Goal: Information Seeking & Learning: Learn about a topic

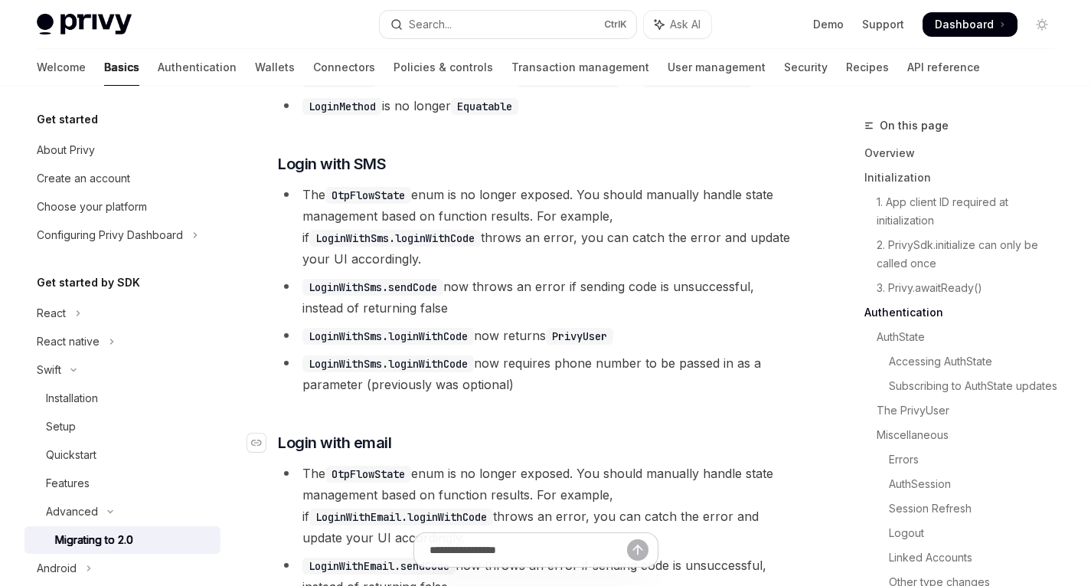
scroll to position [3818, 0]
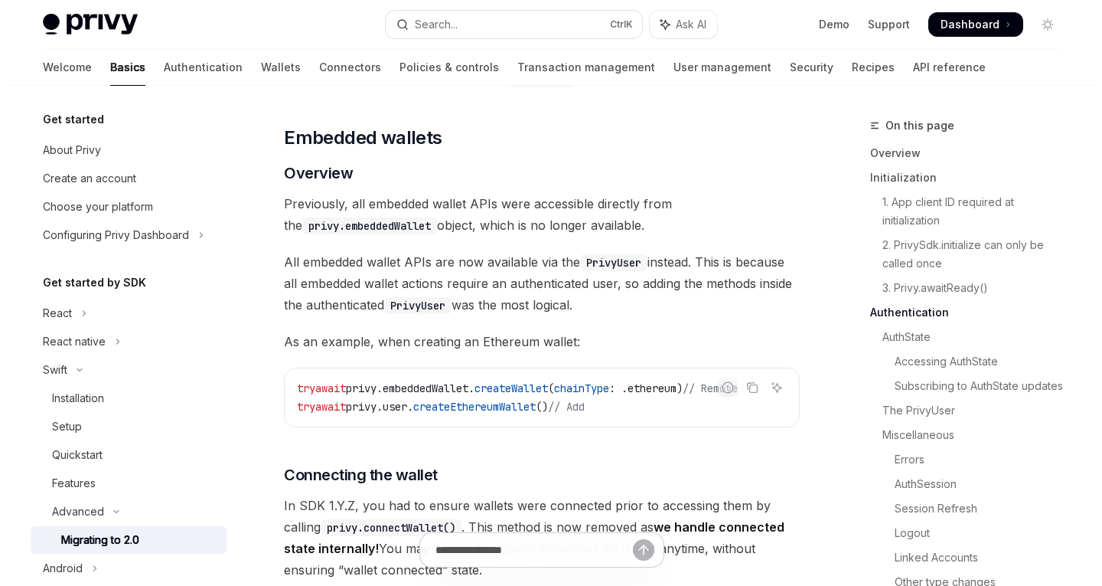
scroll to position [4752, 0]
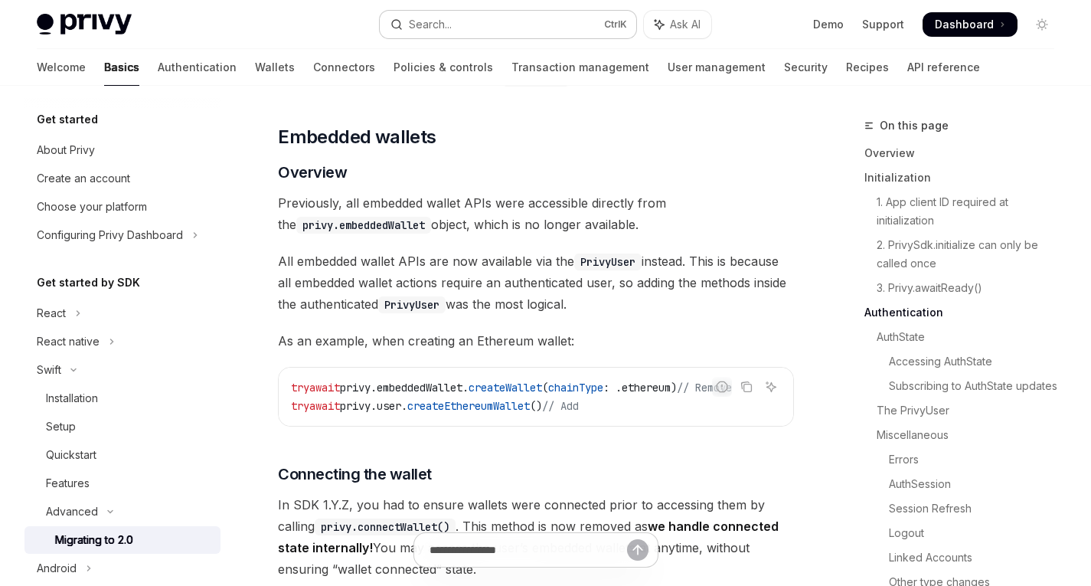
click at [465, 11] on button "Search... Ctrl K" at bounding box center [508, 25] width 256 height 28
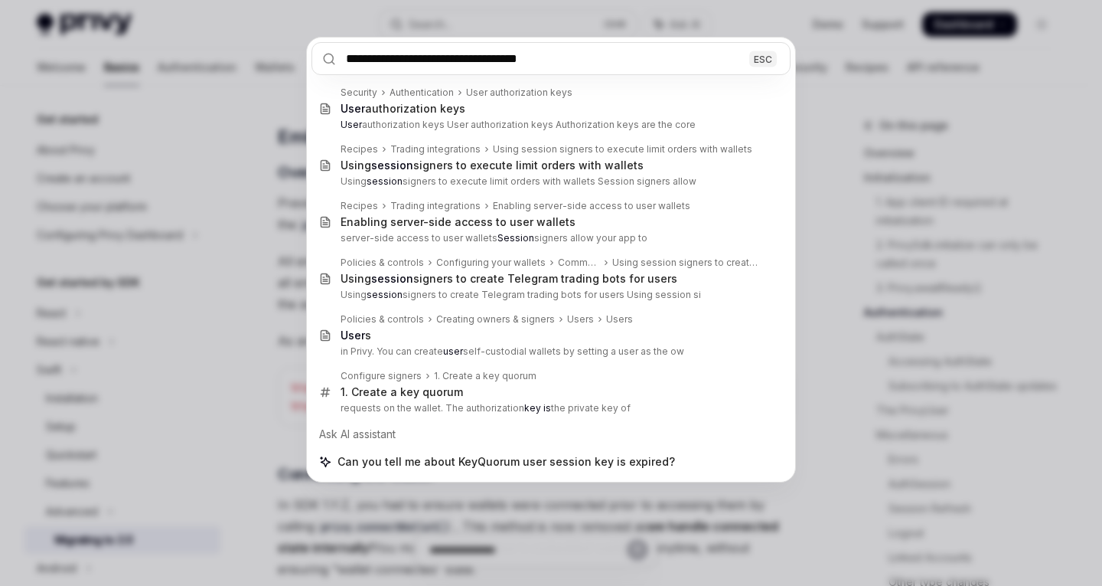
type input "**********"
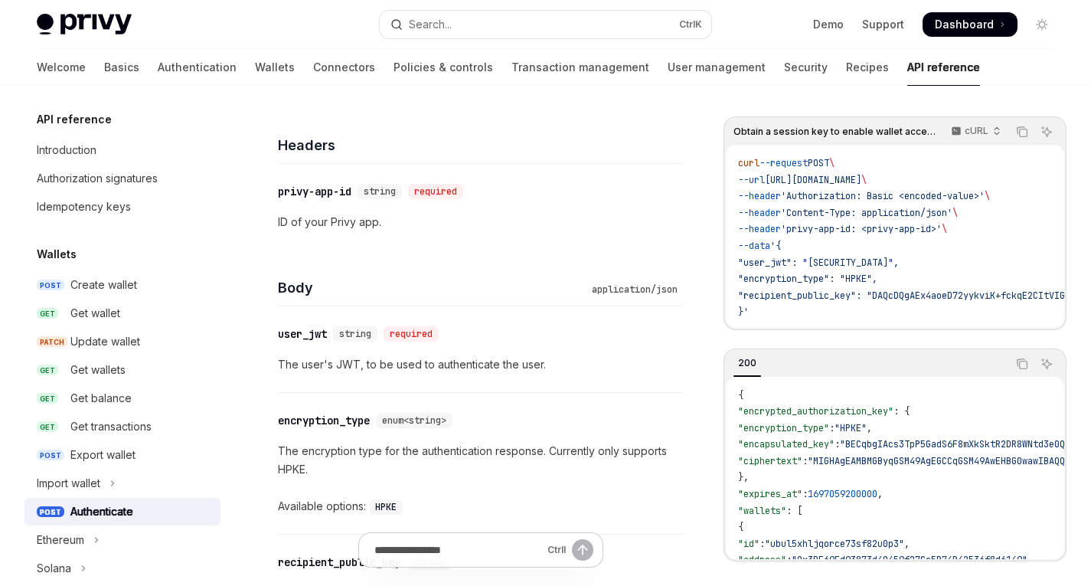
scroll to position [760, 0]
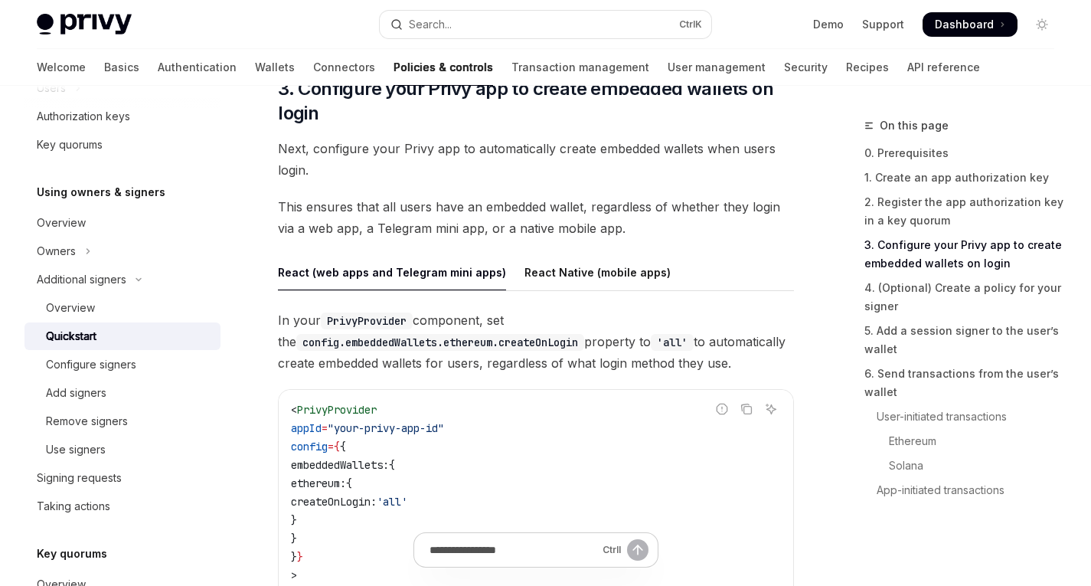
scroll to position [1630, 0]
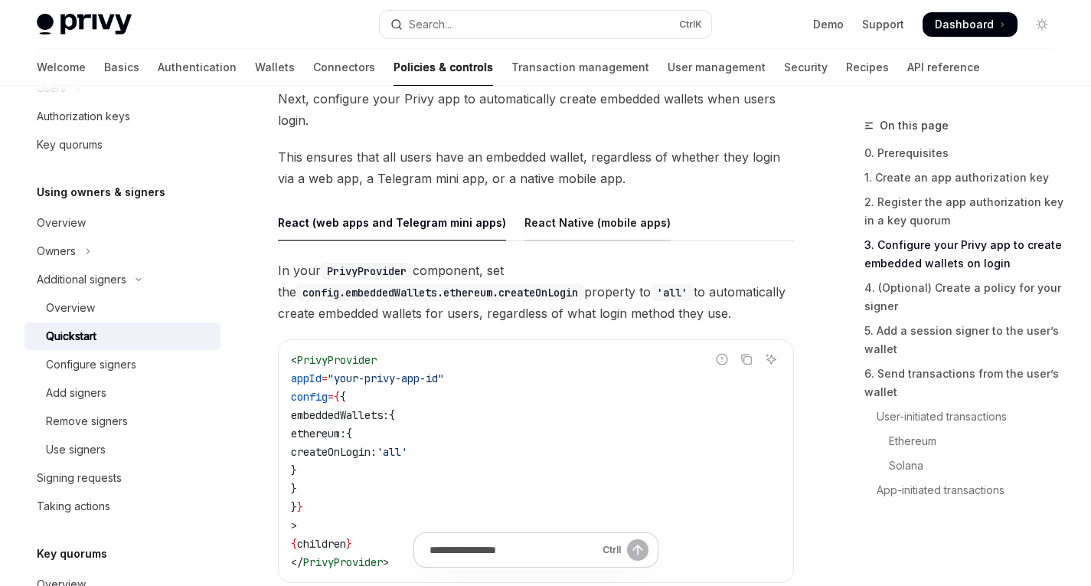
click at [557, 204] on div "React Native (mobile apps)" at bounding box center [597, 222] width 146 height 36
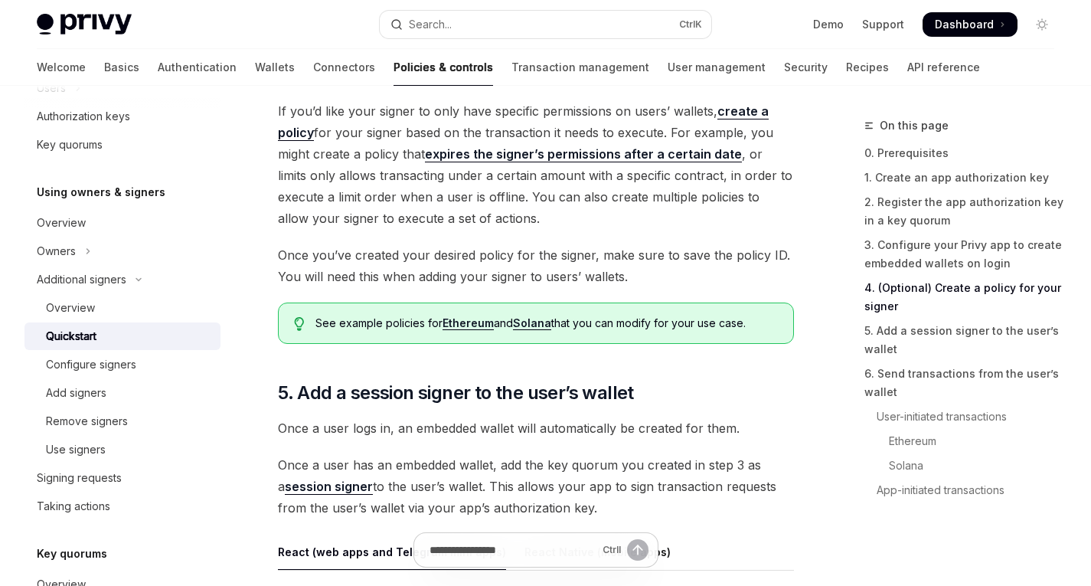
scroll to position [2405, 0]
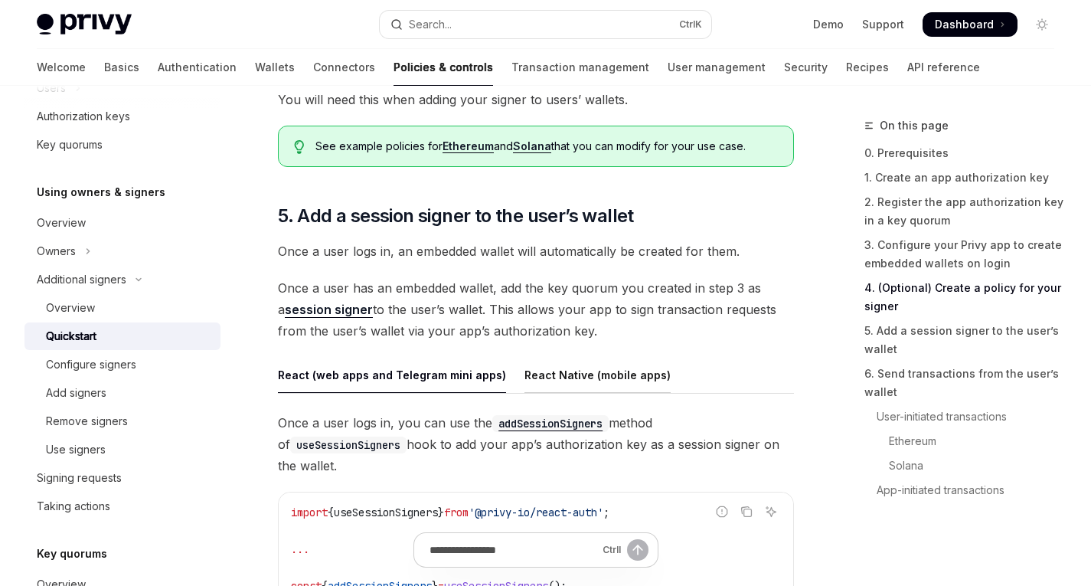
click at [543, 357] on div "React Native (mobile apps)" at bounding box center [597, 375] width 146 height 36
type textarea "*"
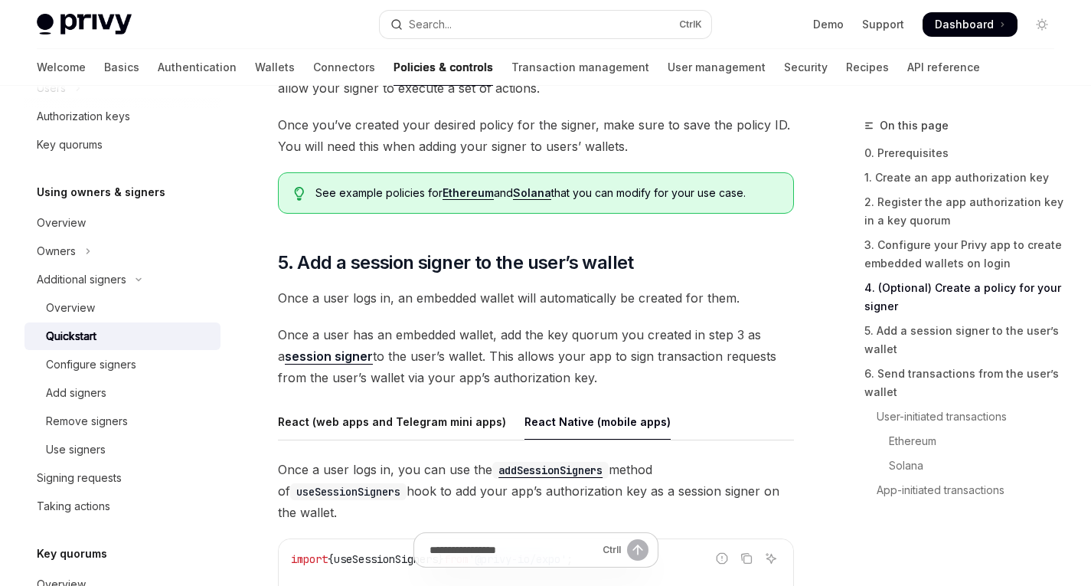
scroll to position [2334, 0]
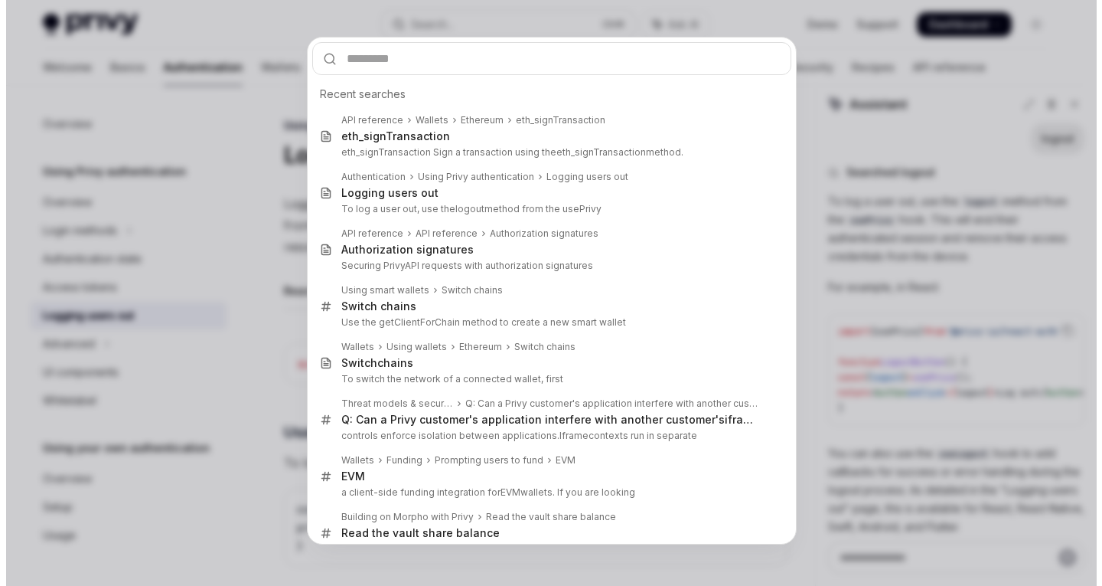
scroll to position [105, 0]
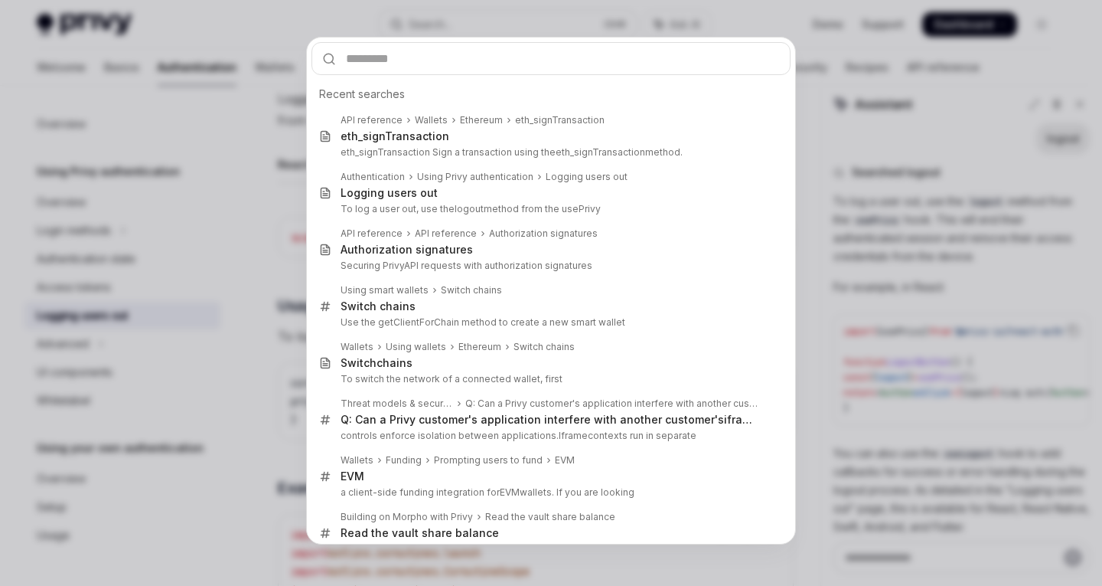
type input "**********"
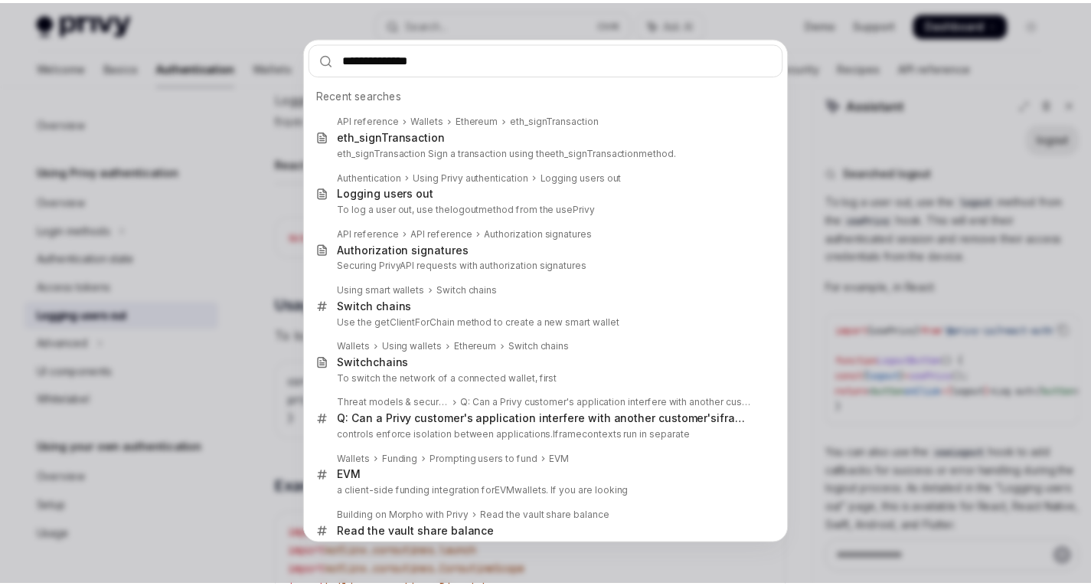
scroll to position [0, 0]
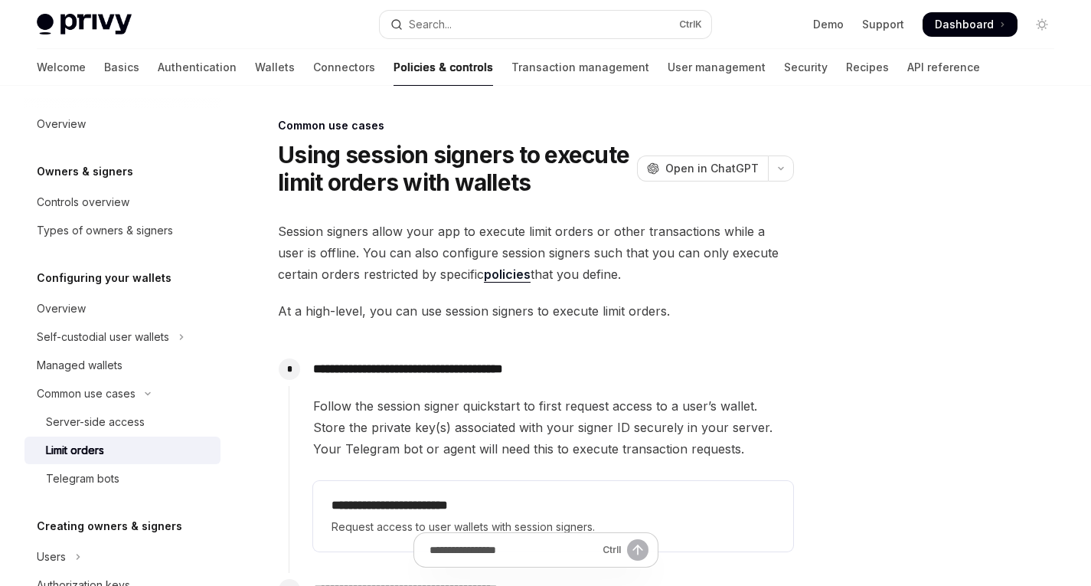
scroll to position [227, 0]
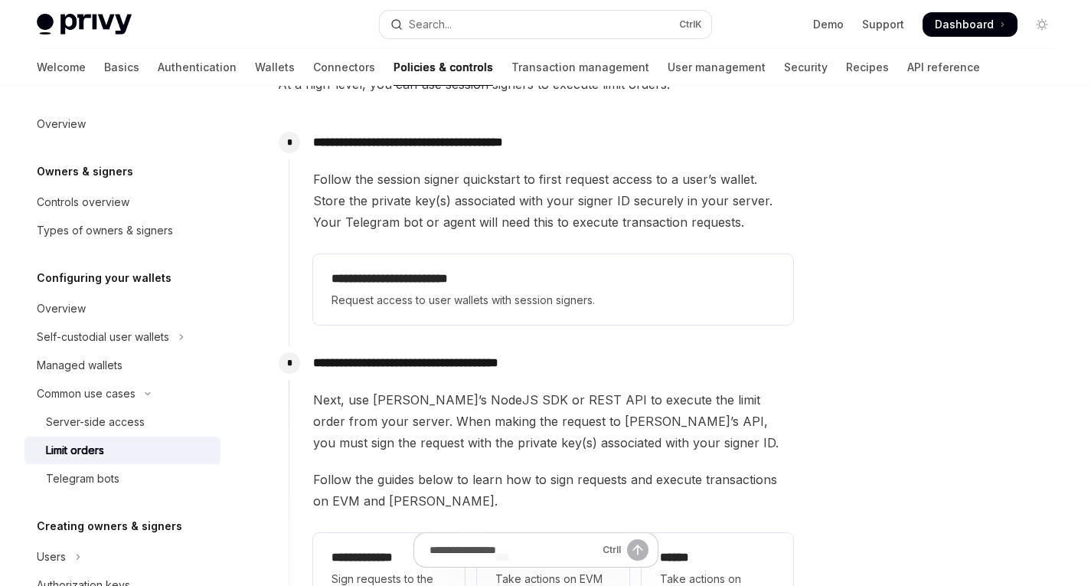
click at [450, 204] on span "Follow the session signer quickstart to first request access to a user’s wallet…" at bounding box center [553, 200] width 480 height 64
click at [534, 203] on span "Follow the session signer quickstart to first request access to a user’s wallet…" at bounding box center [553, 200] width 480 height 64
click at [595, 203] on span "Follow the session signer quickstart to first request access to a user’s wallet…" at bounding box center [553, 200] width 480 height 64
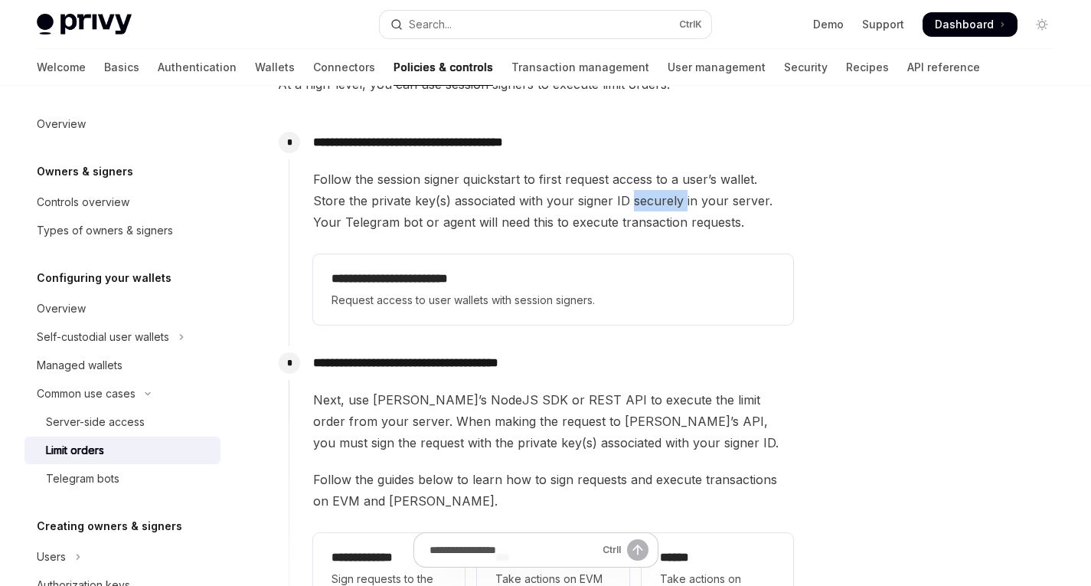
click at [595, 203] on span "Follow the session signer quickstart to first request access to a user’s wallet…" at bounding box center [553, 200] width 480 height 64
click at [488, 238] on div "**********" at bounding box center [553, 249] width 480 height 162
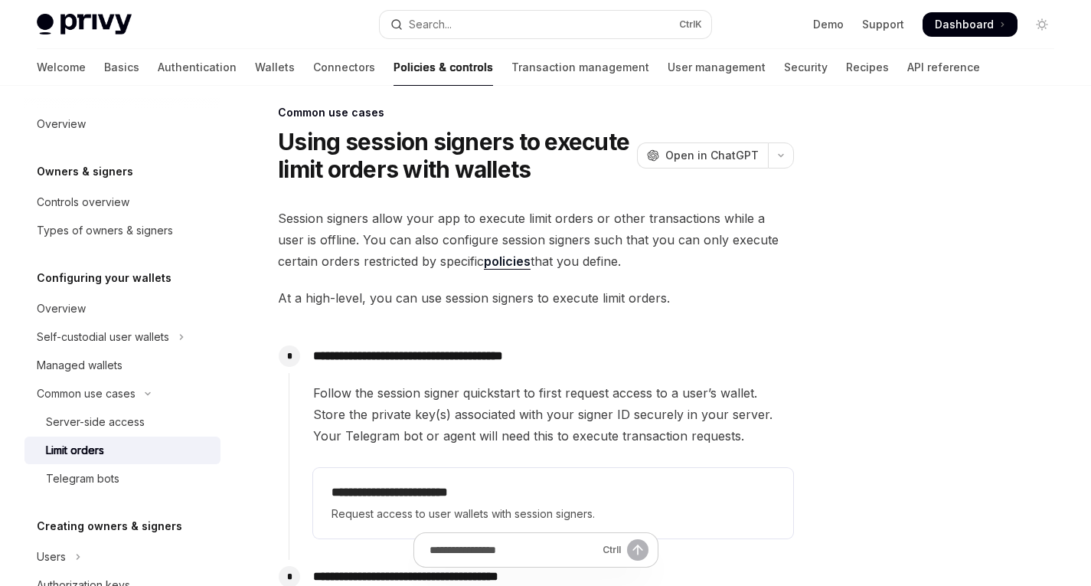
scroll to position [0, 0]
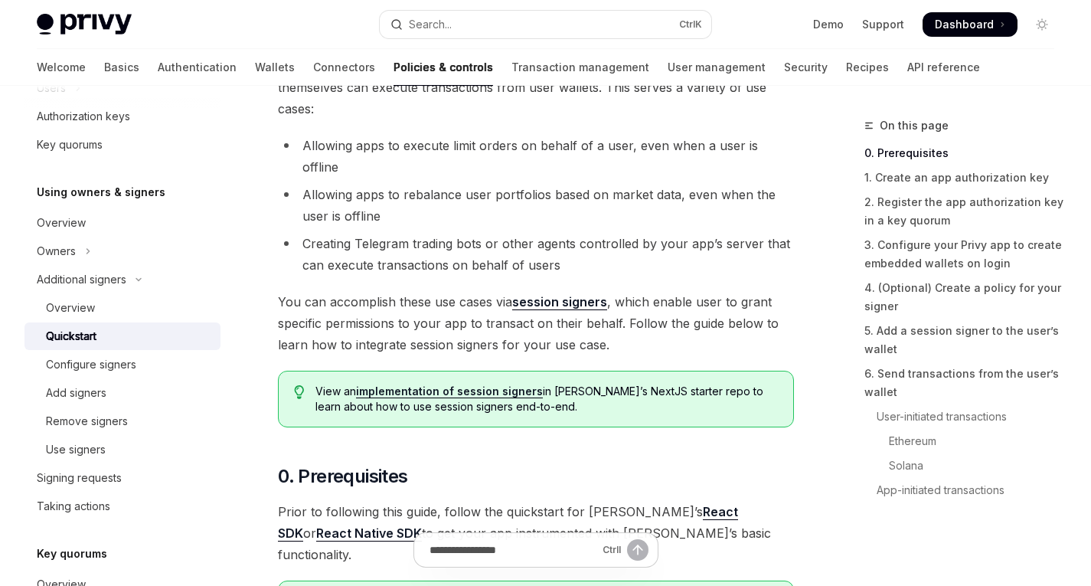
scroll to position [166, 0]
click at [467, 290] on span "You can accomplish these use cases via session signers , which enable user to g…" at bounding box center [536, 322] width 516 height 64
click at [578, 232] on li "Creating Telegram trading bots or other agents controlled by your app’s server …" at bounding box center [536, 253] width 516 height 43
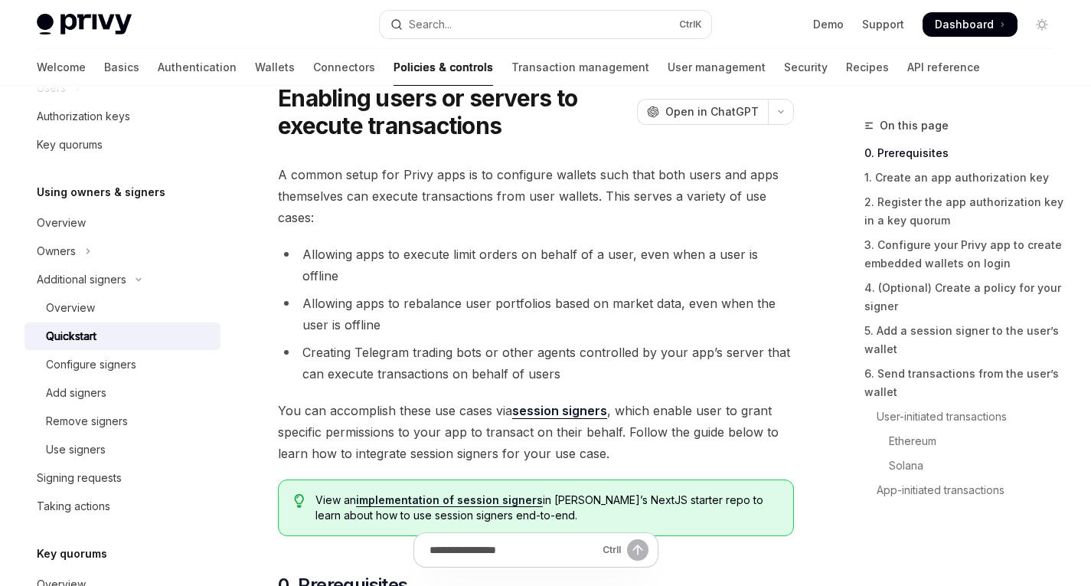
scroll to position [44, 0]
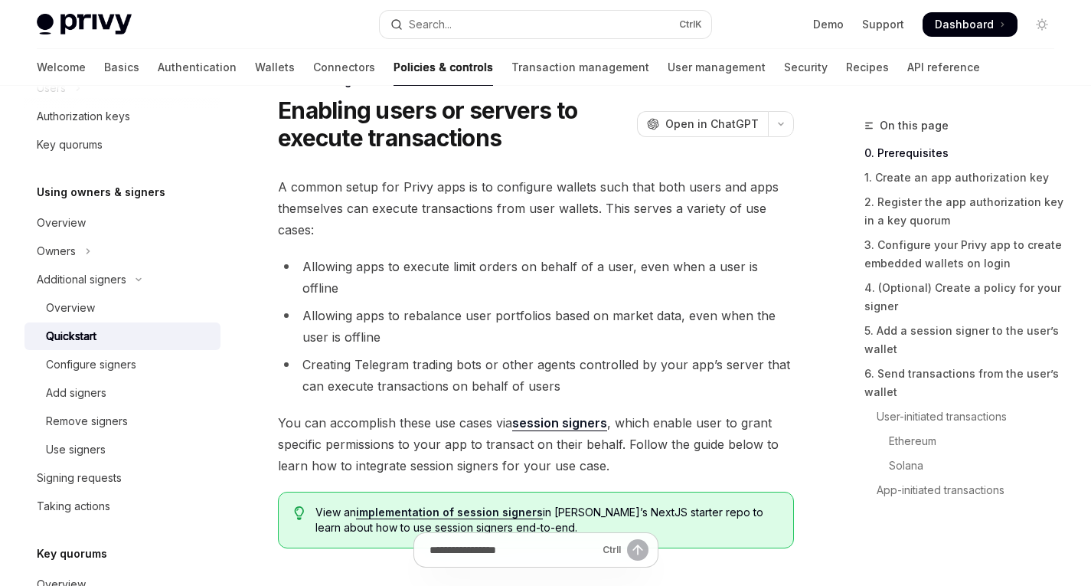
click at [701, 412] on span "You can accomplish these use cases via session signers , which enable user to g…" at bounding box center [536, 444] width 516 height 64
click at [724, 412] on span "You can accomplish these use cases via session signers , which enable user to g…" at bounding box center [536, 444] width 516 height 64
click at [664, 412] on span "You can accomplish these use cases via session signers , which enable user to g…" at bounding box center [536, 444] width 516 height 64
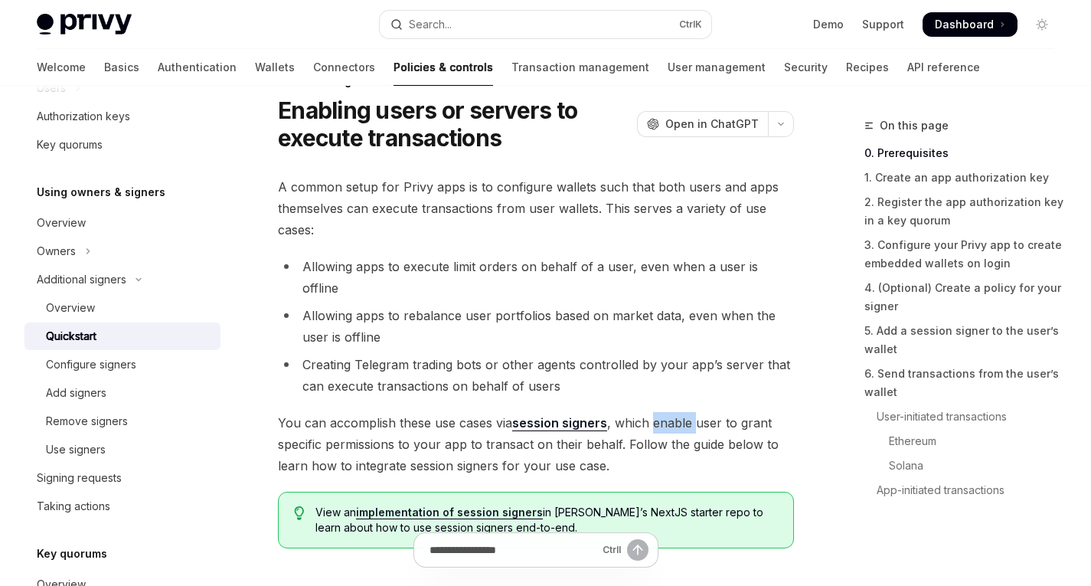
click at [698, 412] on span "You can accomplish these use cases via session signers , which enable user to g…" at bounding box center [536, 444] width 516 height 64
click at [730, 412] on span "You can accomplish these use cases via session signers , which enable user to g…" at bounding box center [536, 444] width 516 height 64
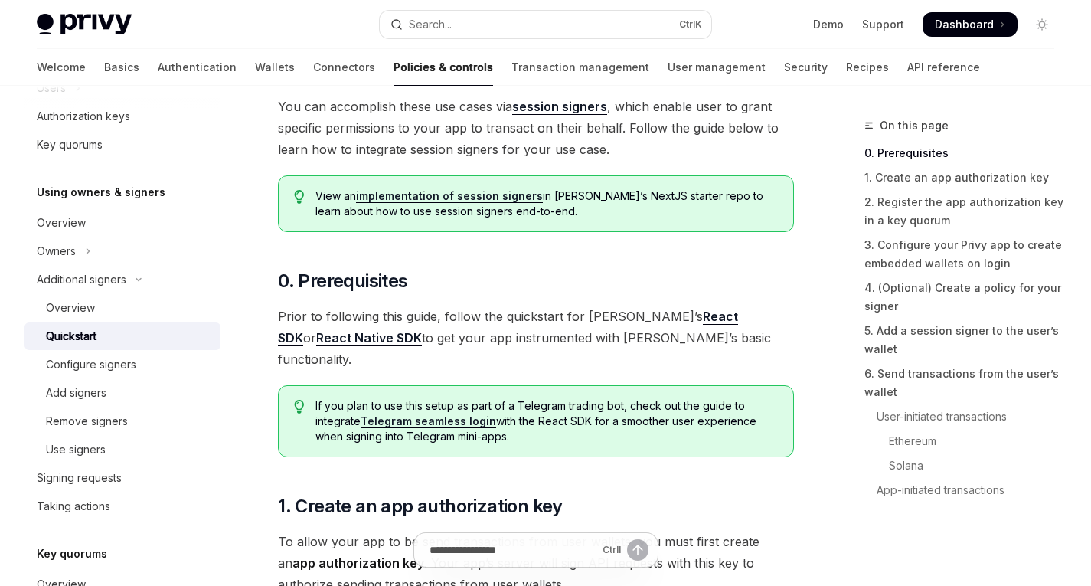
scroll to position [369, 0]
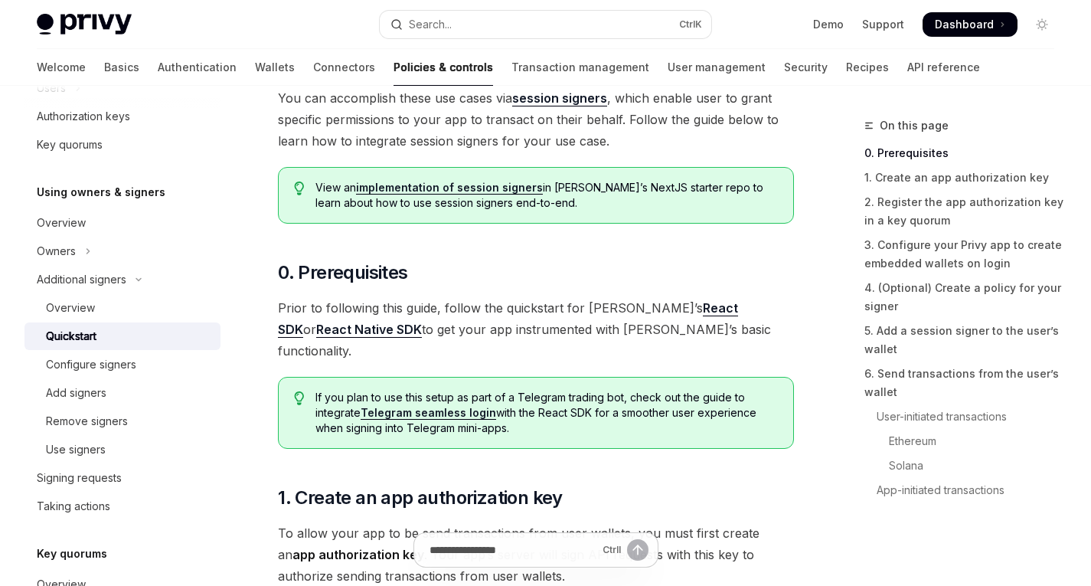
click at [419, 181] on link "implementation of session signers" at bounding box center [449, 188] width 187 height 14
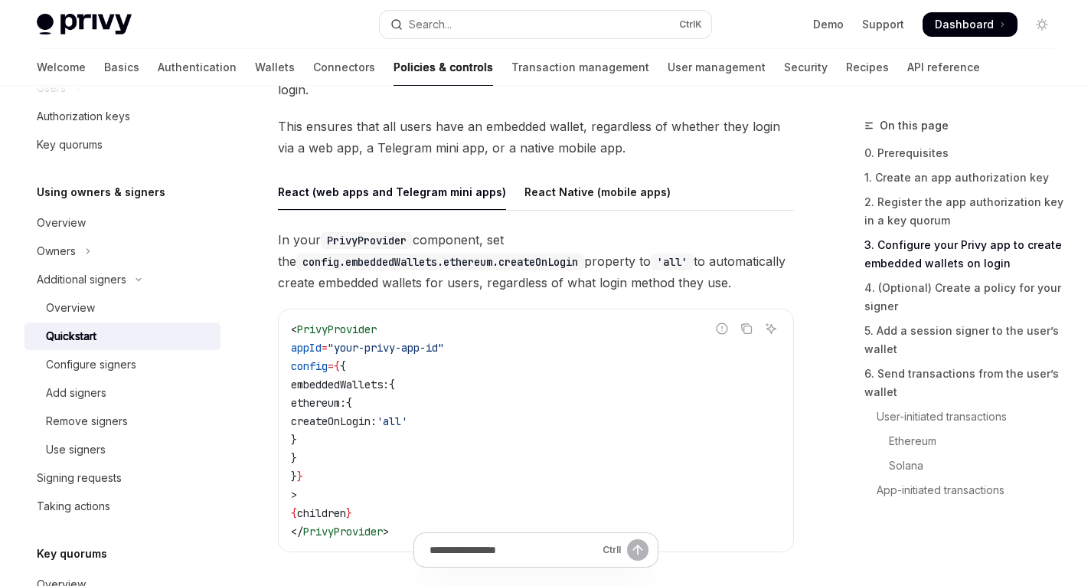
scroll to position [1661, 0]
click at [551, 173] on div "React Native (mobile apps)" at bounding box center [597, 191] width 146 height 36
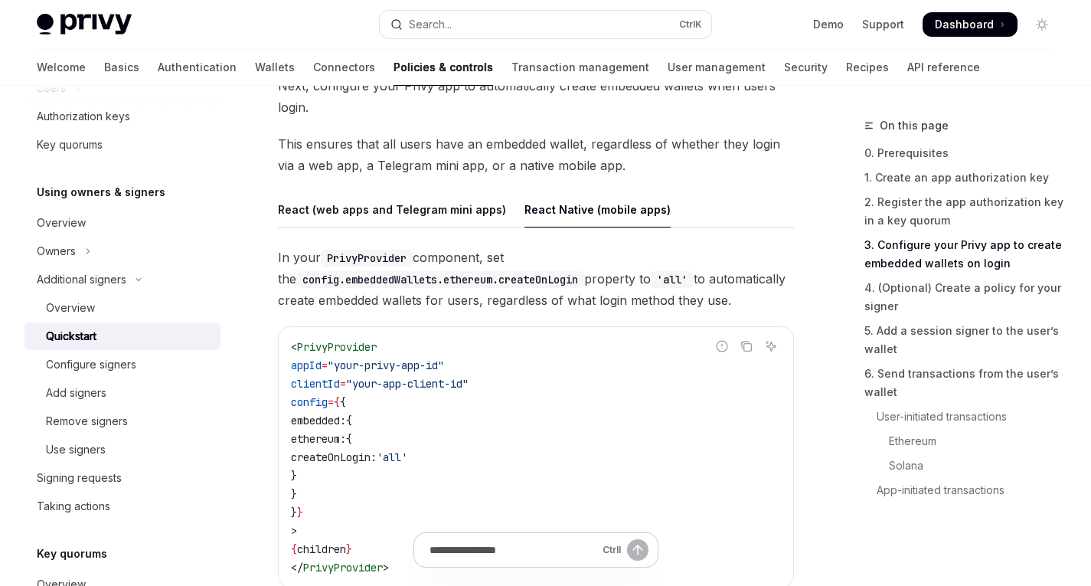
scroll to position [1642, 0]
click at [547, 338] on code "< PrivyProvider appId = "your-privy-app-id" clientId = "your-app-client-id" con…" at bounding box center [536, 457] width 490 height 239
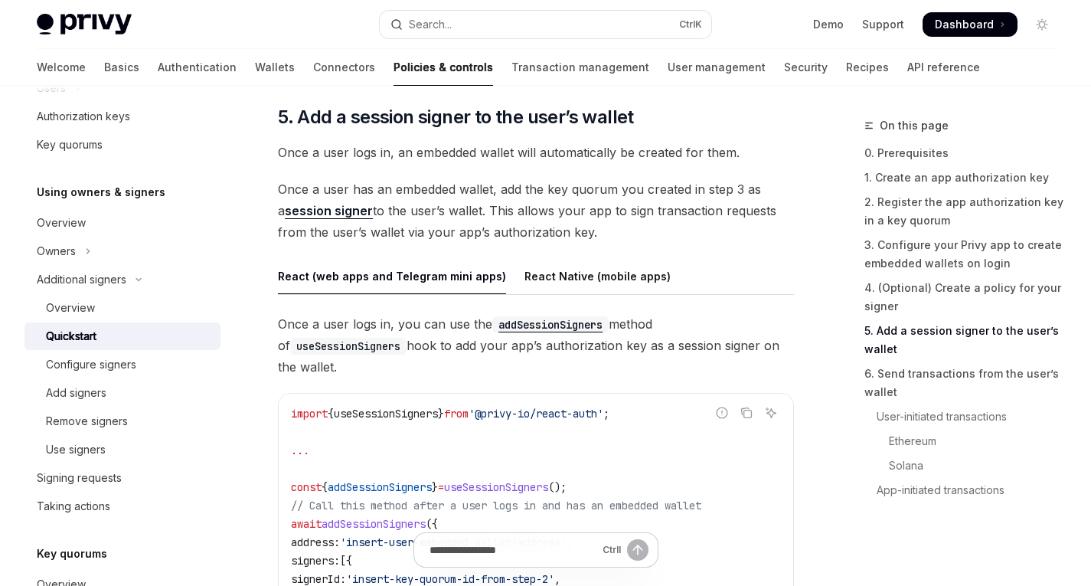
scroll to position [2498, 0]
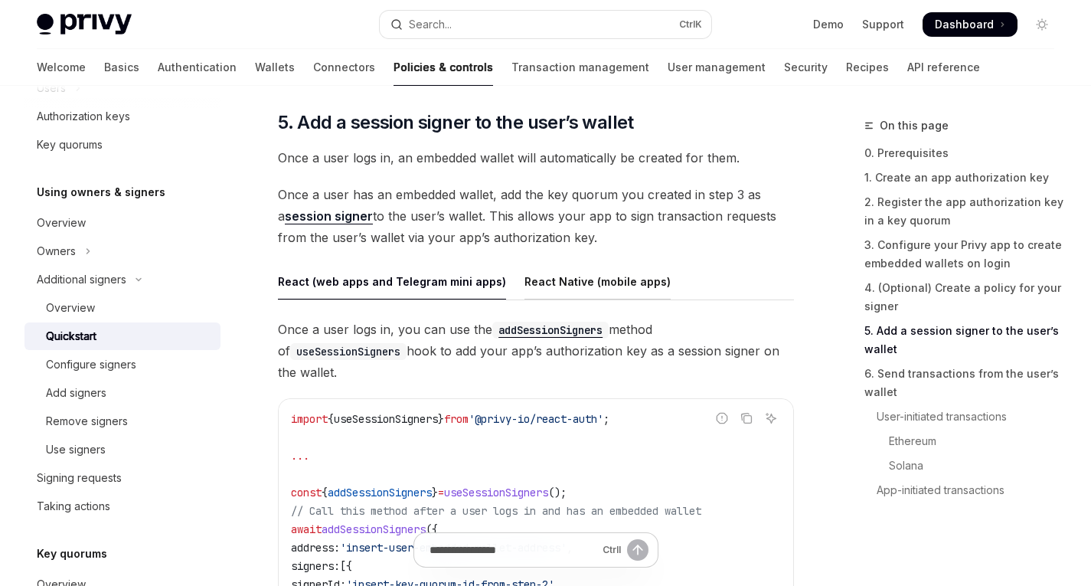
click at [550, 263] on div "React Native (mobile apps)" at bounding box center [597, 281] width 146 height 36
click at [561, 263] on div "React Native (mobile apps)" at bounding box center [597, 281] width 146 height 36
type textarea "*"
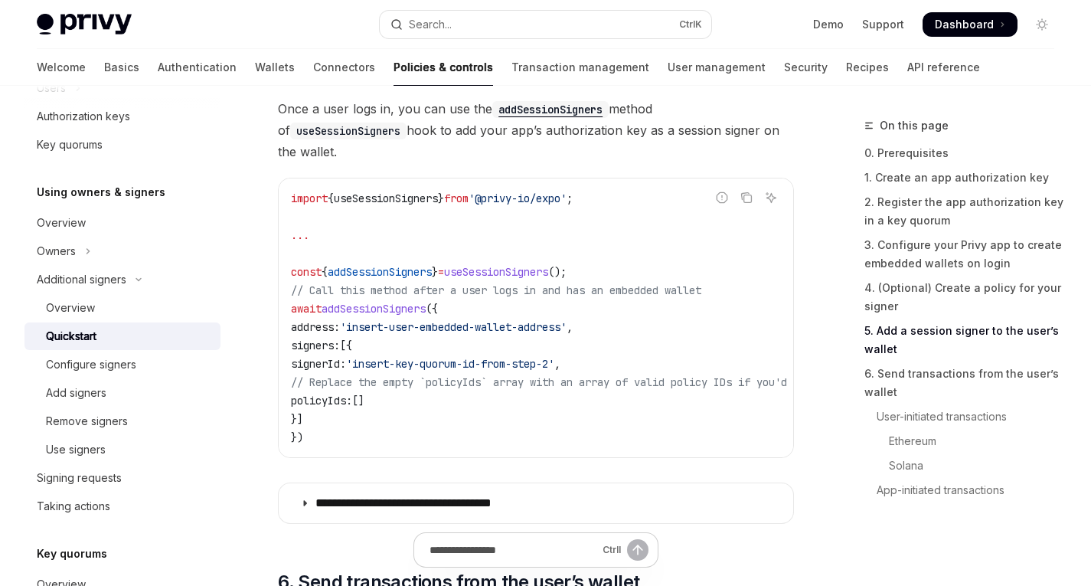
scroll to position [2682, 0]
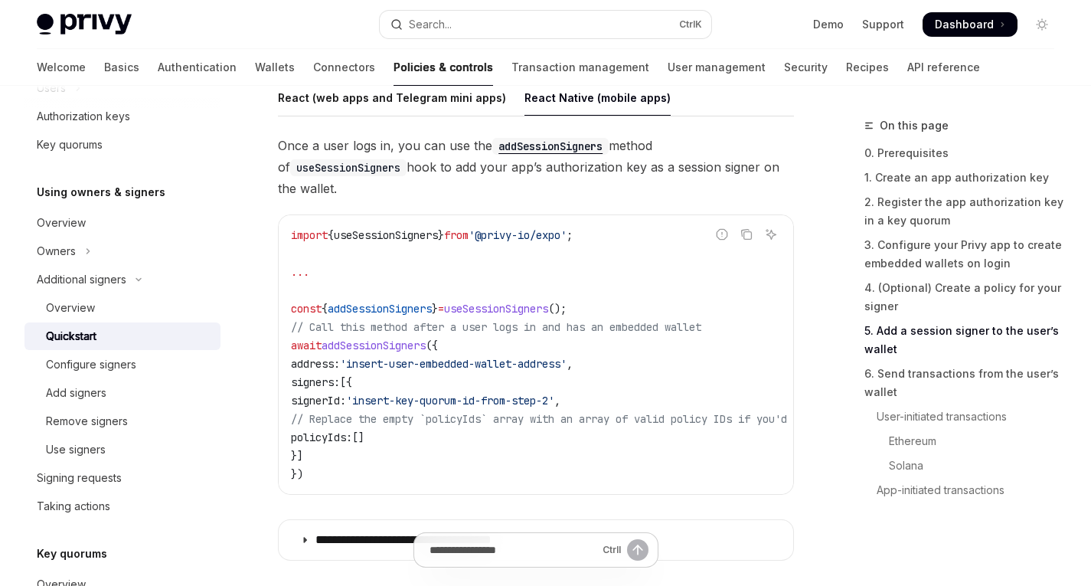
click at [410, 273] on code "import { useSessionSigners } from '@privy-io/expo' ; ... const { addSessionSign…" at bounding box center [863, 354] width 1145 height 257
click at [400, 338] on span "addSessionSigners" at bounding box center [373, 345] width 104 height 14
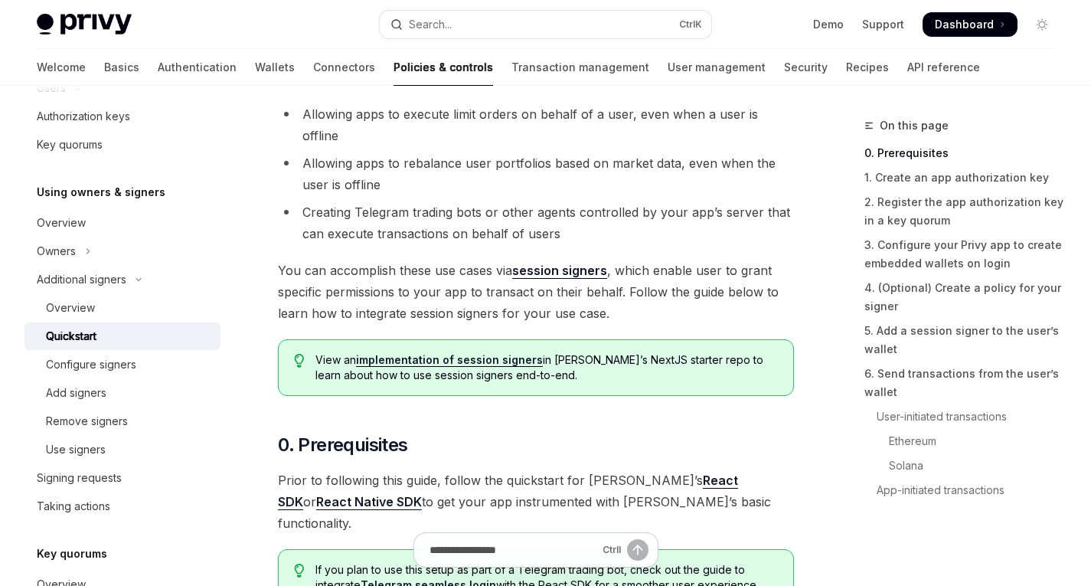
scroll to position [194, 0]
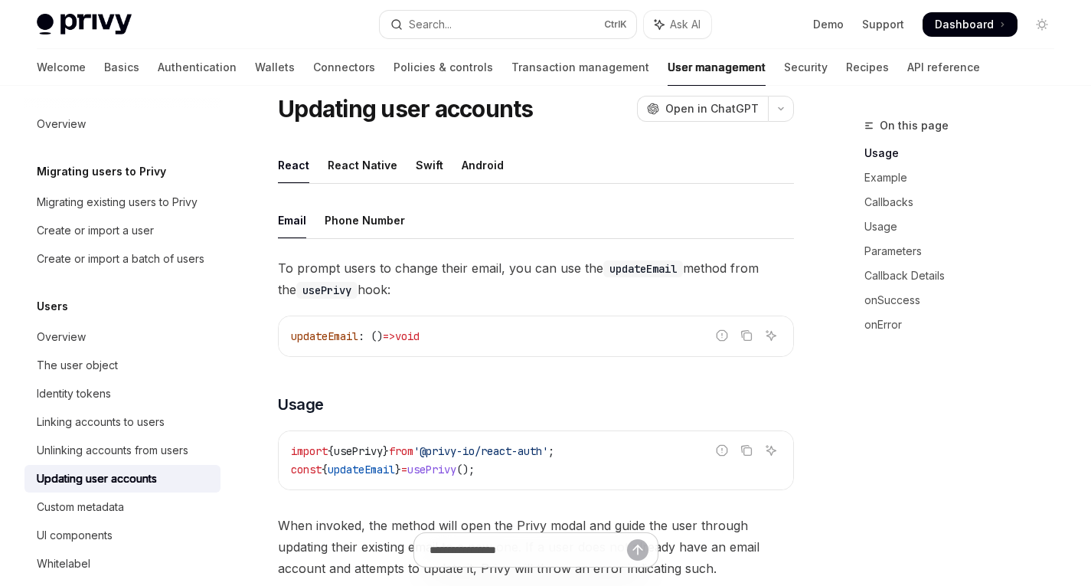
scroll to position [62, 0]
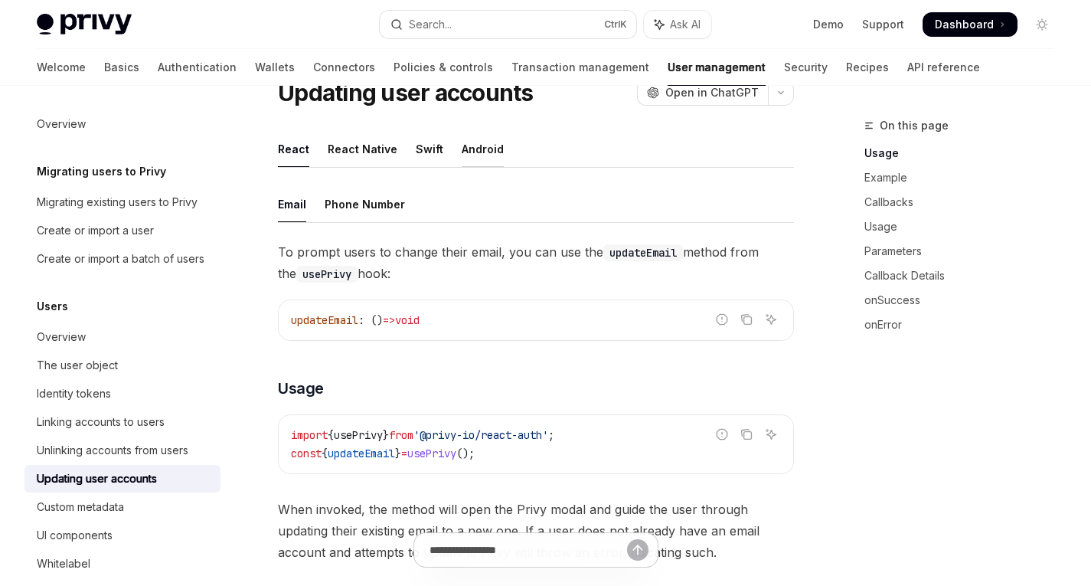
click at [475, 155] on div "Android" at bounding box center [483, 149] width 42 height 36
type textarea "*"
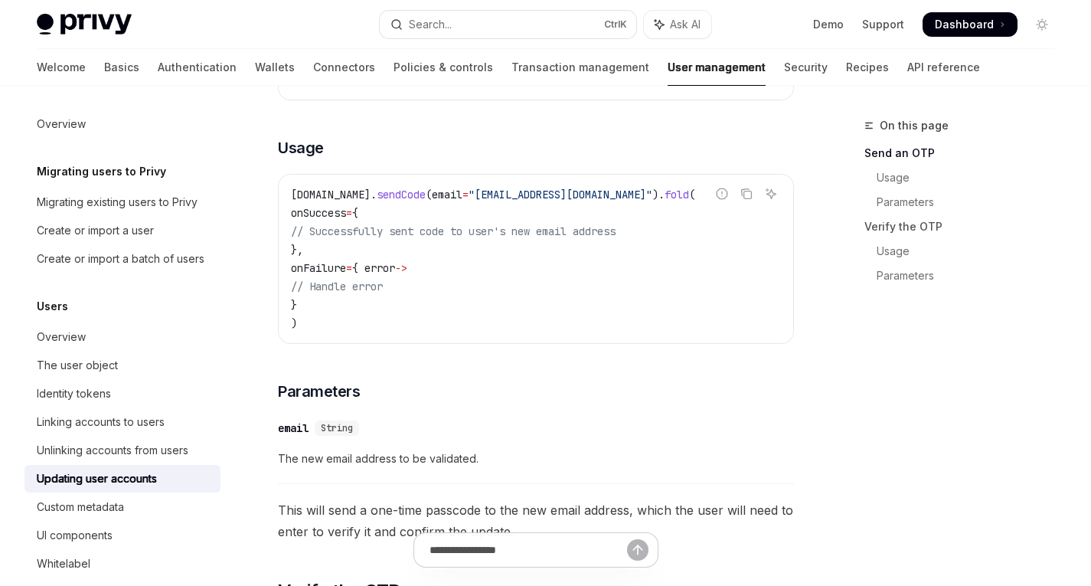
scroll to position [455, 0]
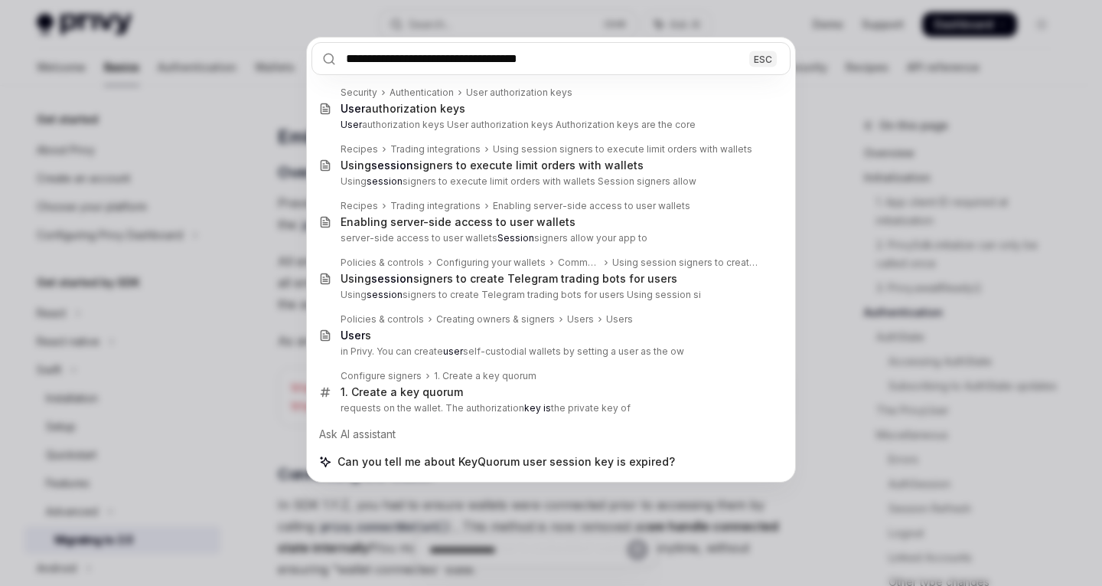
click at [596, 66] on input "**********" at bounding box center [551, 58] width 479 height 33
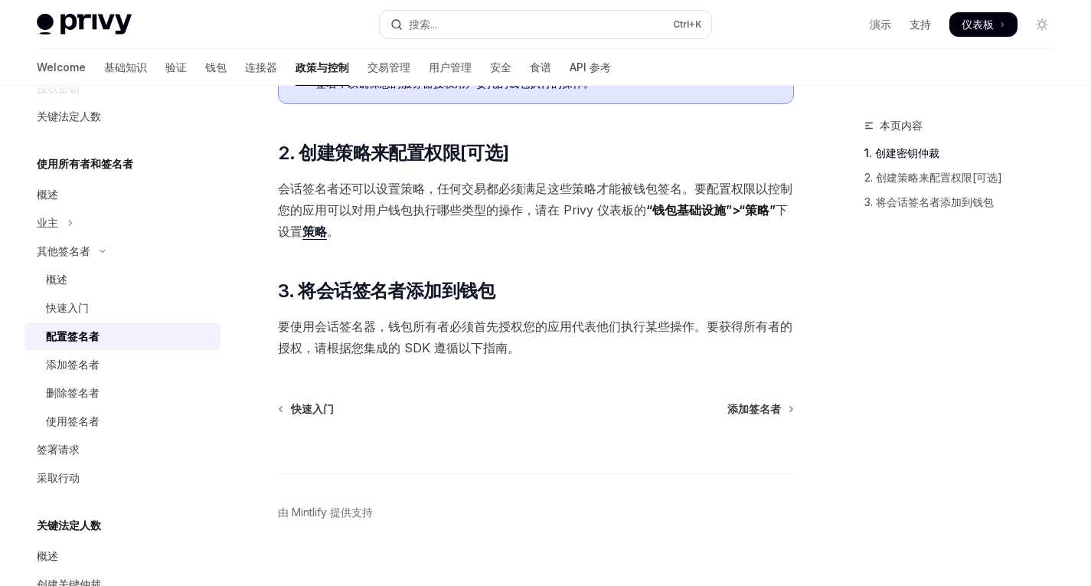
scroll to position [450, 0]
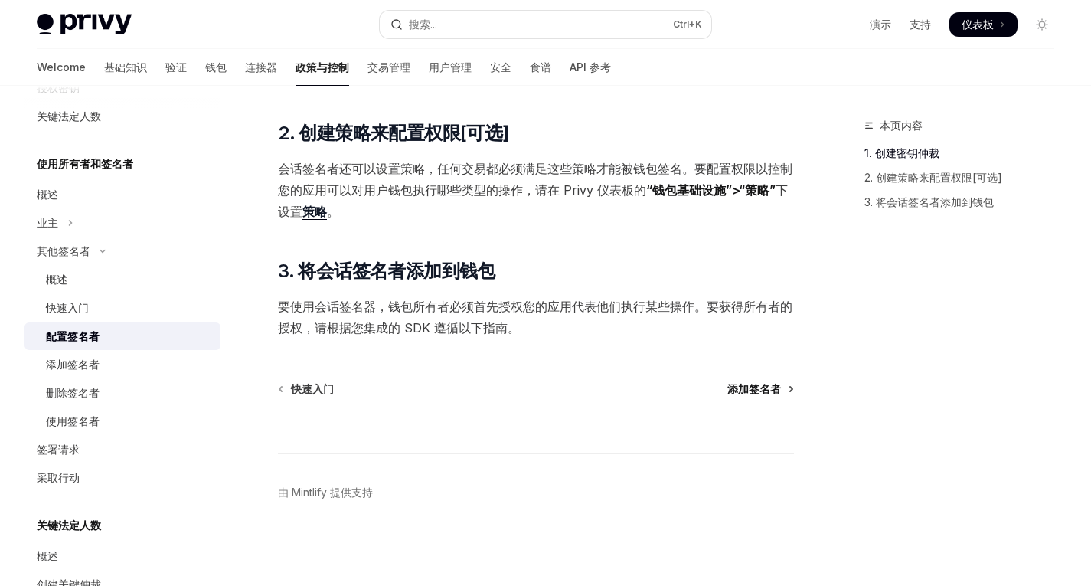
click at [750, 392] on font "添加签名者" at bounding box center [754, 388] width 54 height 13
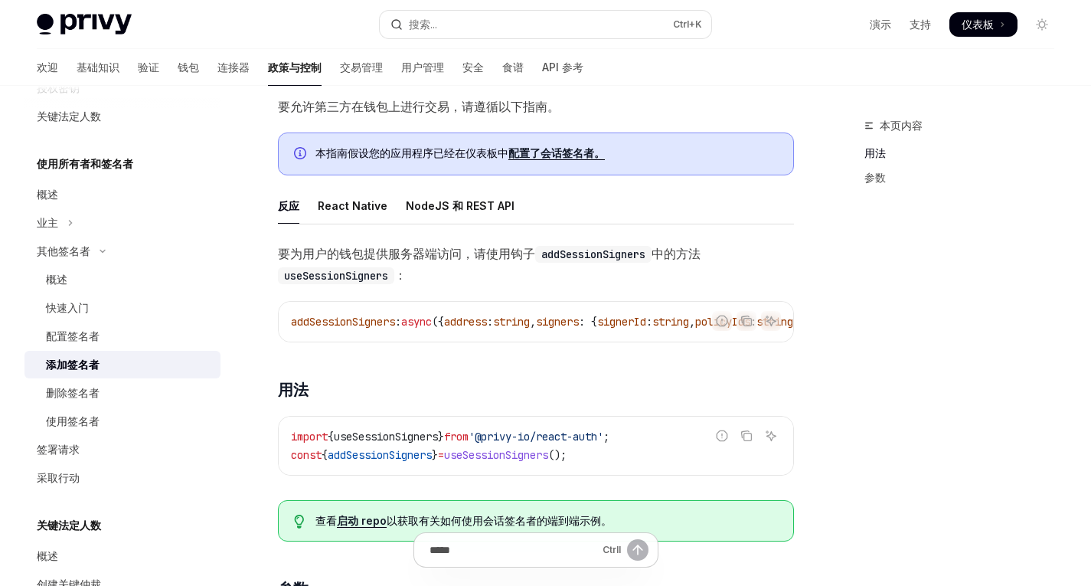
scroll to position [103, 0]
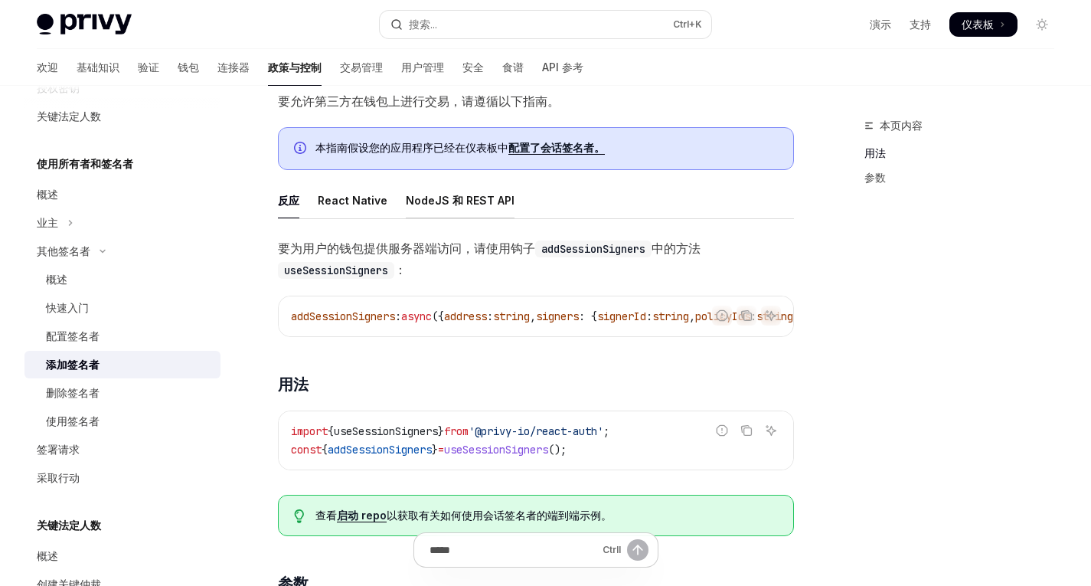
click at [424, 201] on font "NodeJS 和 REST API" at bounding box center [460, 200] width 109 height 13
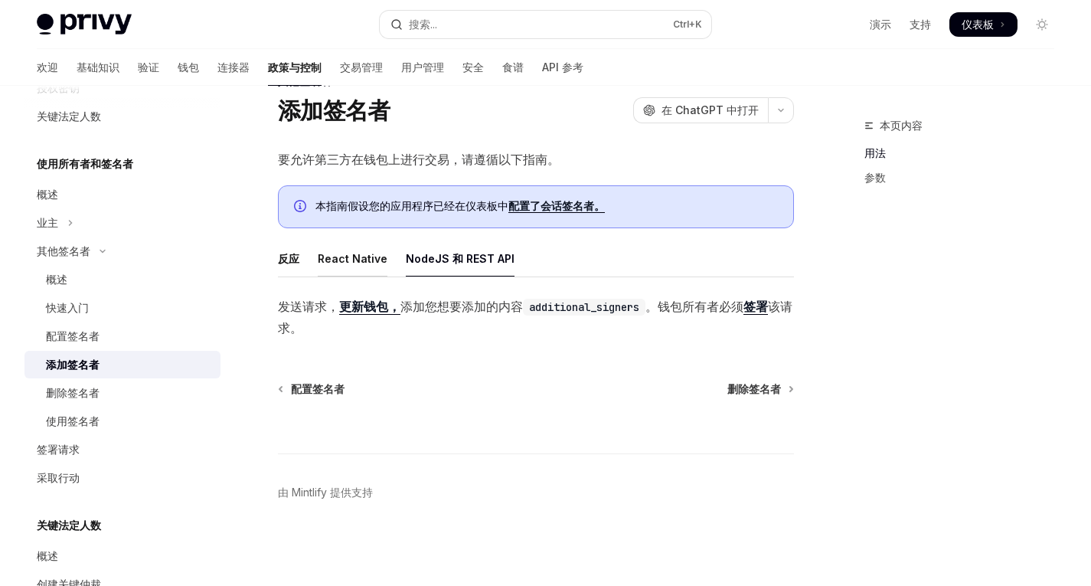
click at [356, 263] on font "React Native" at bounding box center [353, 258] width 70 height 13
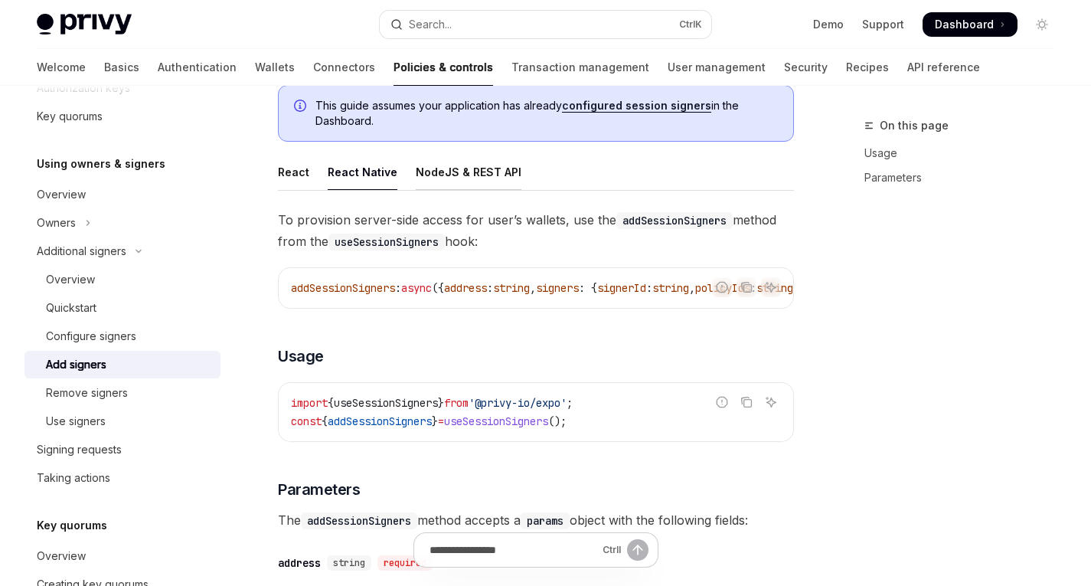
click at [458, 182] on div "NodeJS & REST API" at bounding box center [469, 172] width 106 height 36
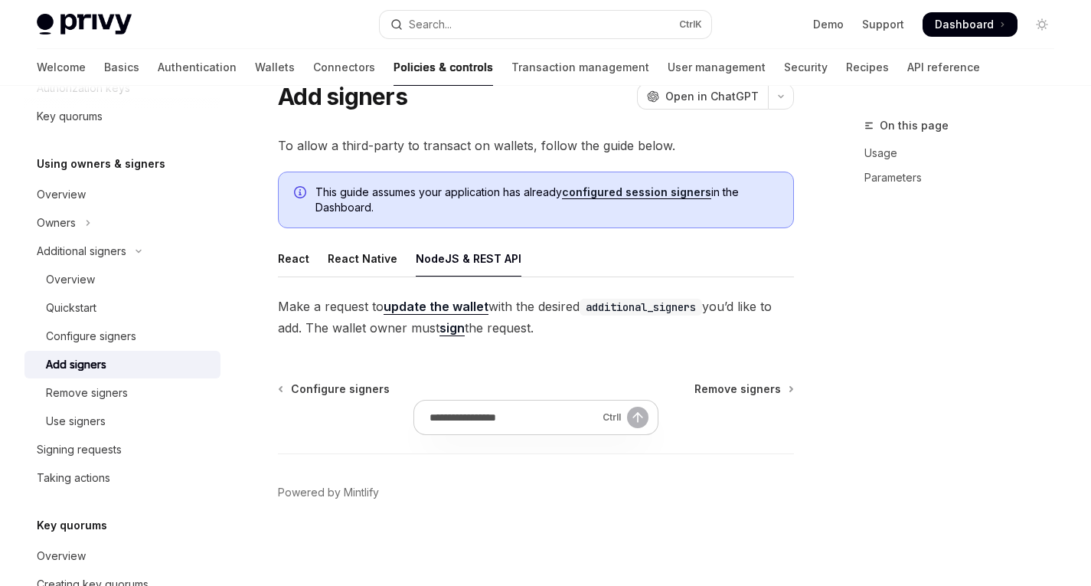
scroll to position [58, 0]
click at [337, 251] on div "React Native" at bounding box center [363, 258] width 70 height 36
type textarea "*"
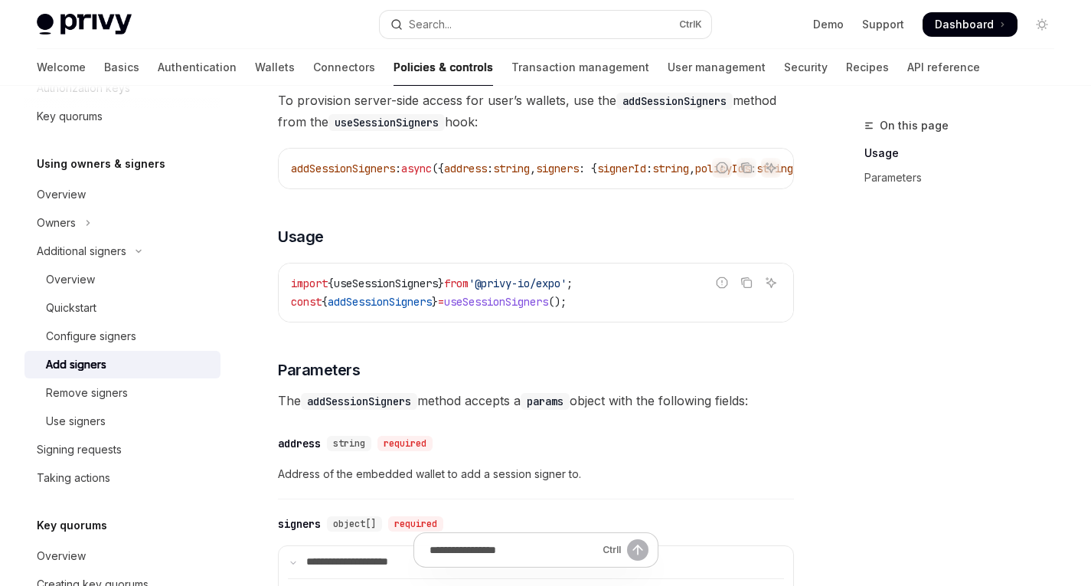
scroll to position [129, 0]
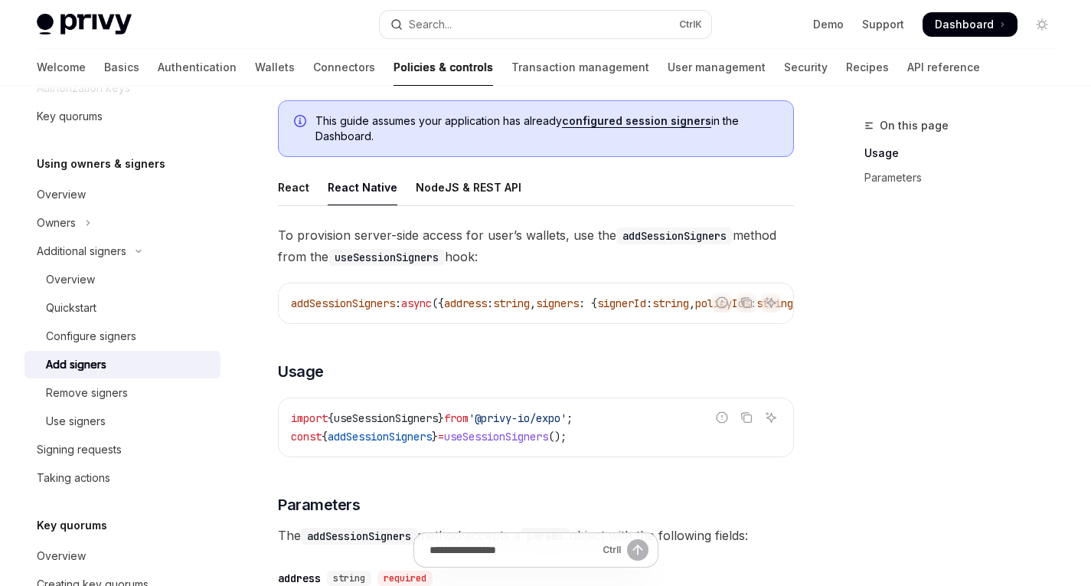
click at [349, 305] on span "addSessionSigners" at bounding box center [343, 303] width 104 height 14
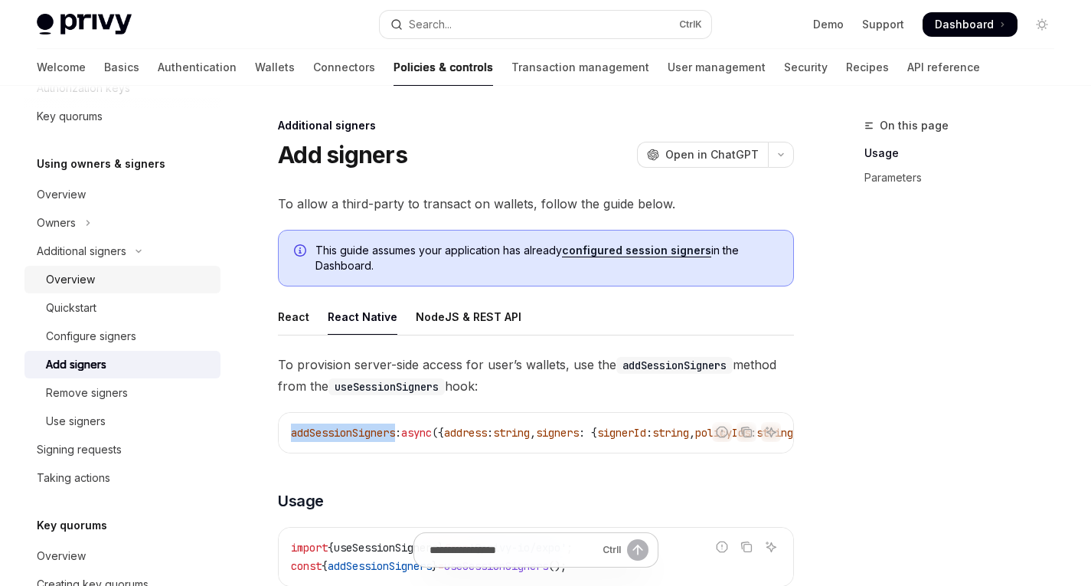
scroll to position [354, 0]
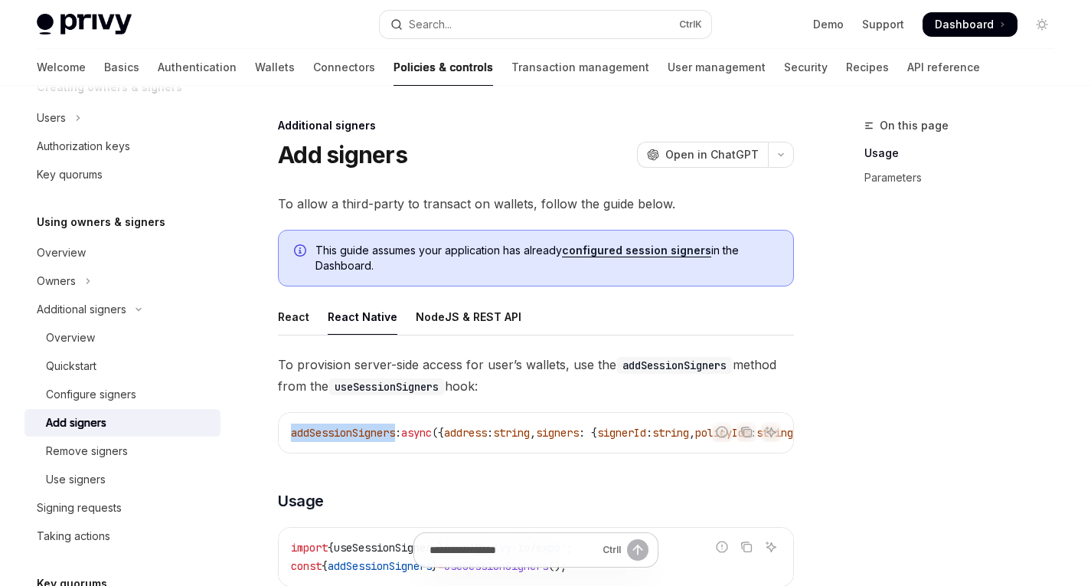
click at [323, 426] on span "addSessionSigners" at bounding box center [343, 433] width 104 height 14
drag, startPoint x: 706, startPoint y: 249, endPoint x: 622, endPoint y: 251, distance: 83.5
click at [622, 251] on span "This guide assumes your application has already configured session signers in t…" at bounding box center [546, 258] width 462 height 31
copy link "session signers"
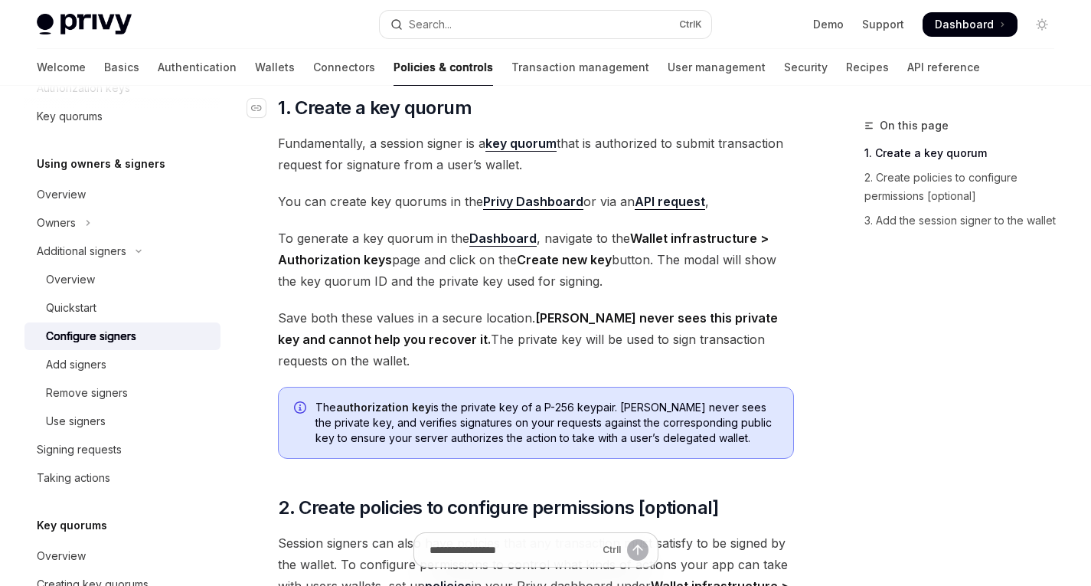
scroll to position [178, 0]
click at [531, 202] on link "Privy Dashboard" at bounding box center [533, 201] width 100 height 16
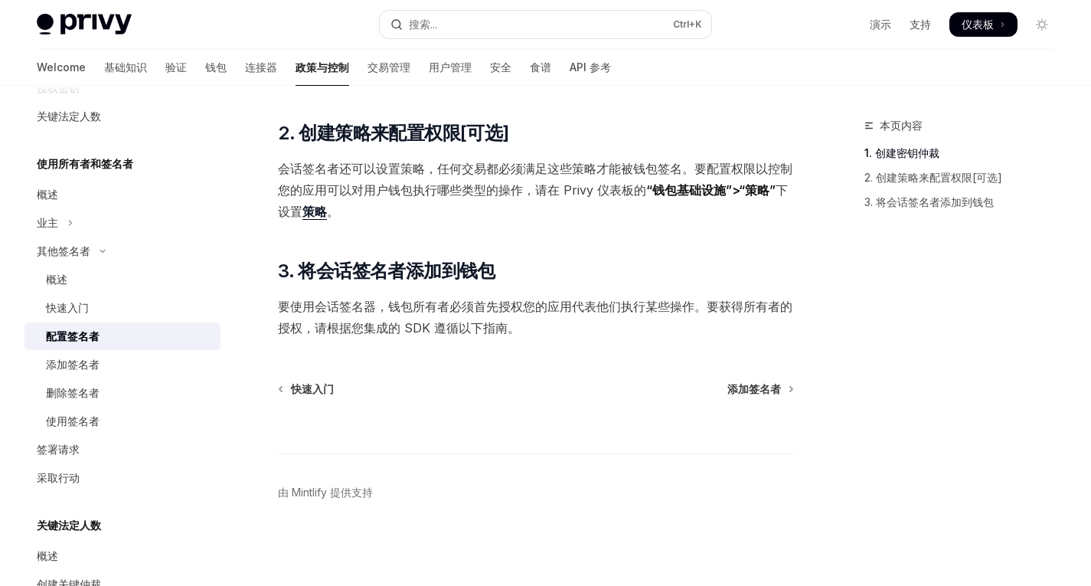
scroll to position [450, 0]
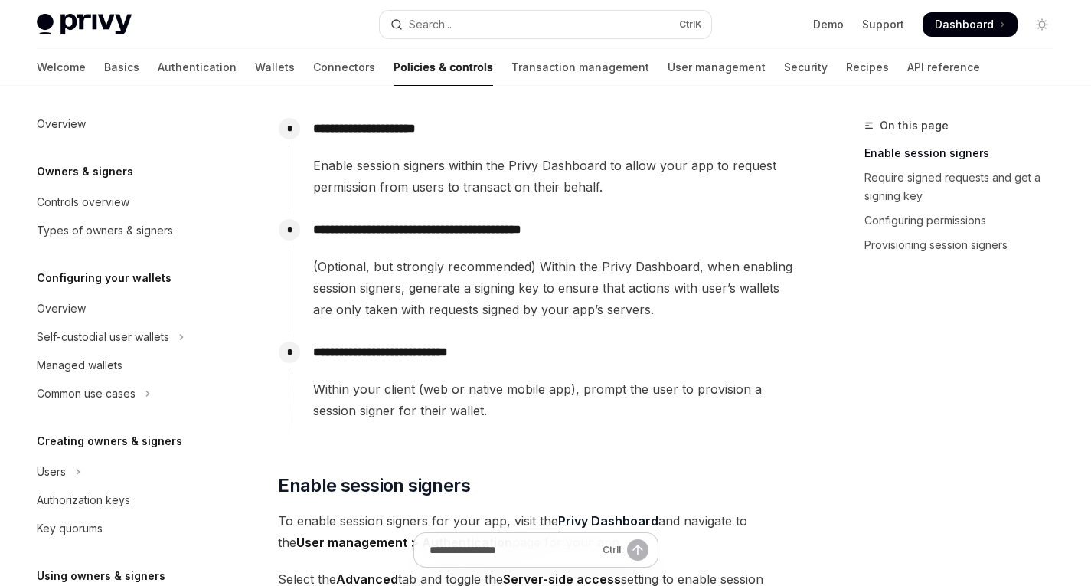
scroll to position [429, 0]
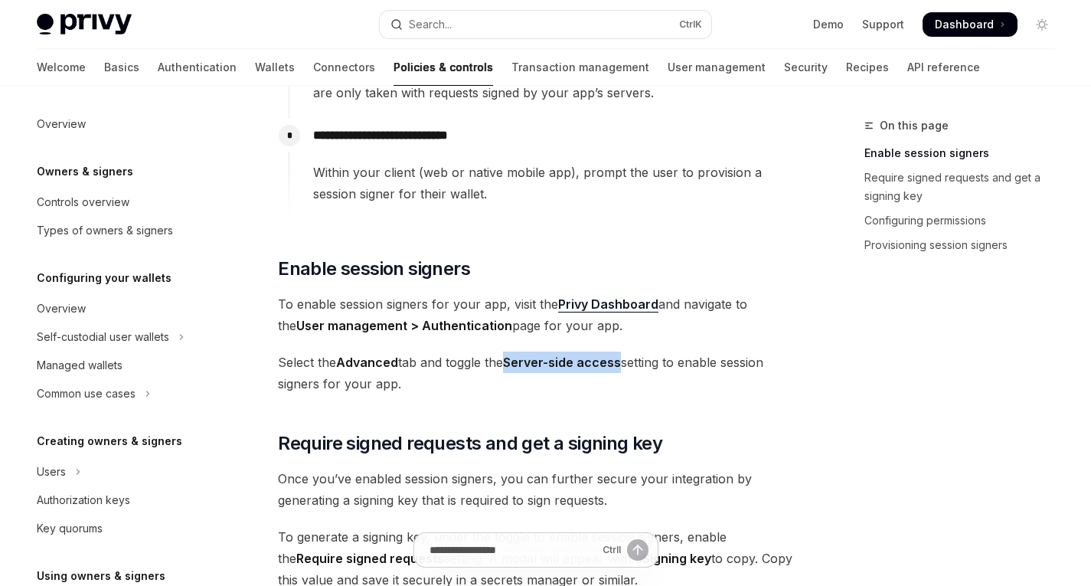
drag, startPoint x: 624, startPoint y: 358, endPoint x: 510, endPoint y: 358, distance: 114.0
click at [510, 358] on span "Select the Advanced tab and toggle the Server-side access setting to enable ses…" at bounding box center [536, 372] width 516 height 43
copy strong "Server-side access"
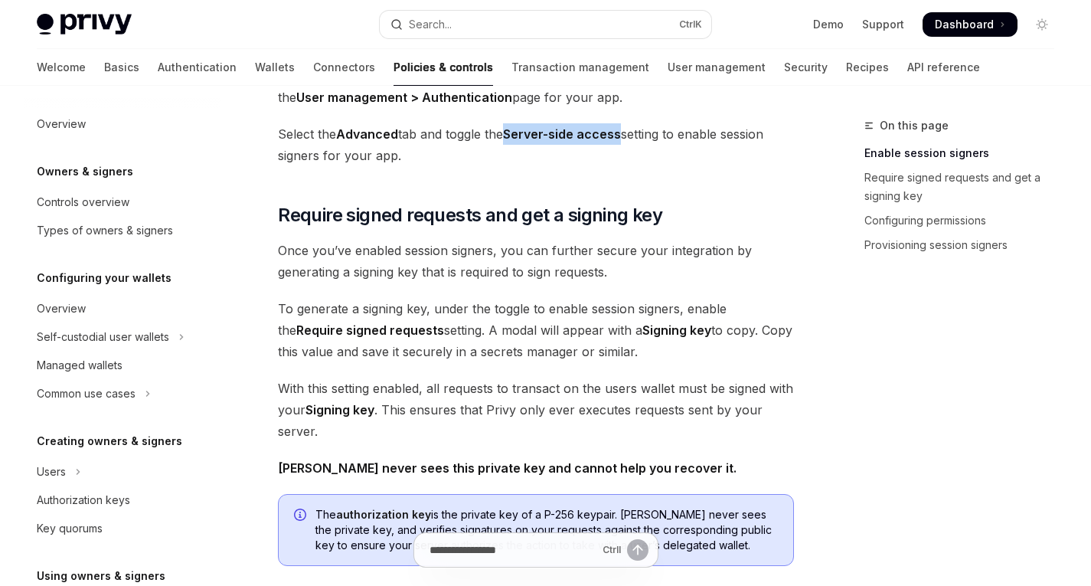
scroll to position [687, 0]
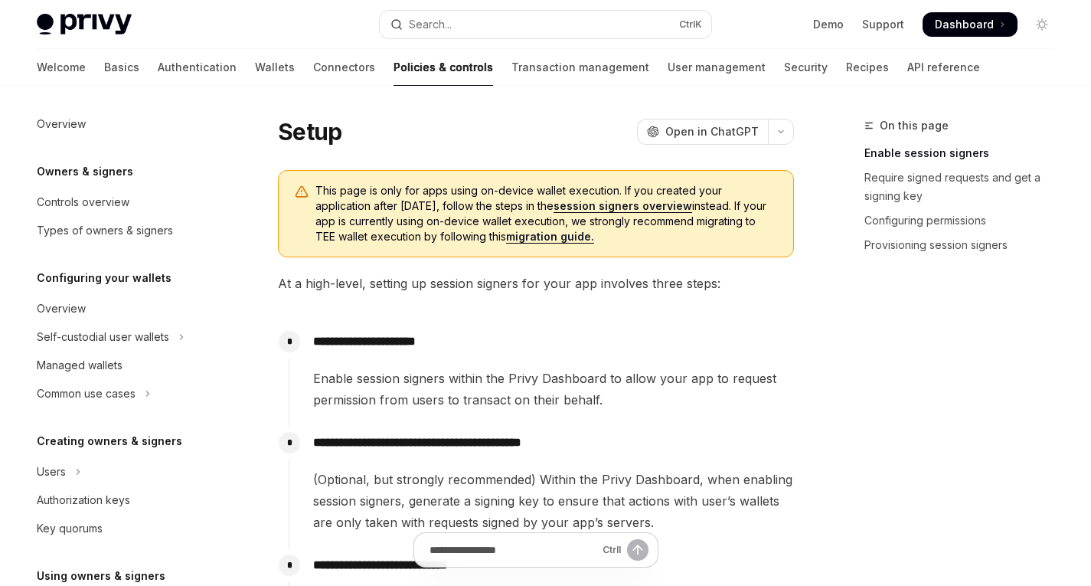
drag, startPoint x: 572, startPoint y: 207, endPoint x: 482, endPoint y: 217, distance: 90.0
click at [482, 217] on span "This page is only for apps using on-device wallet execution. If you created you…" at bounding box center [546, 213] width 462 height 61
click at [553, 208] on link "session signers overview" at bounding box center [622, 206] width 139 height 14
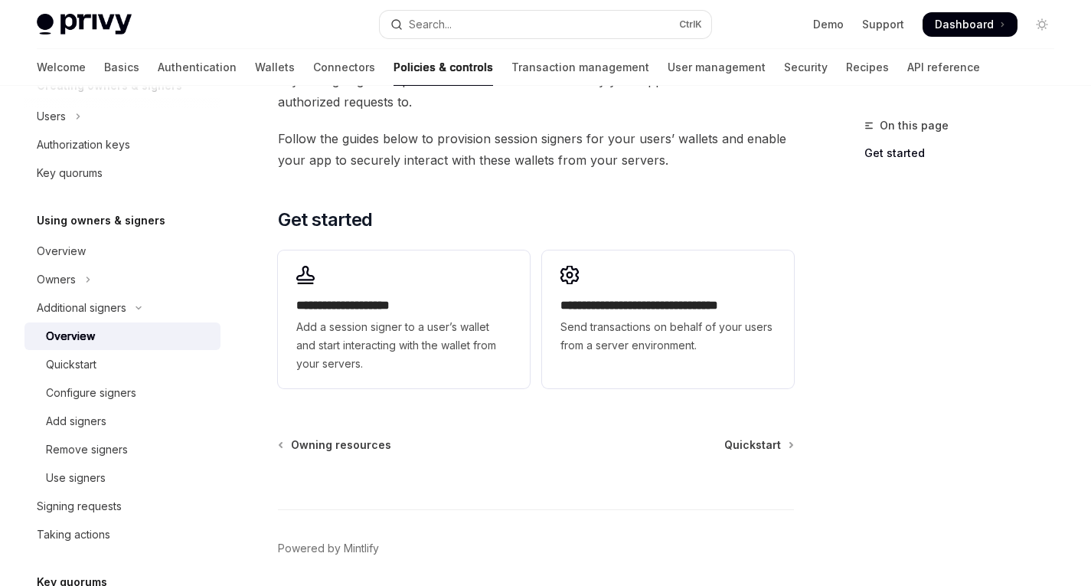
scroll to position [424, 0]
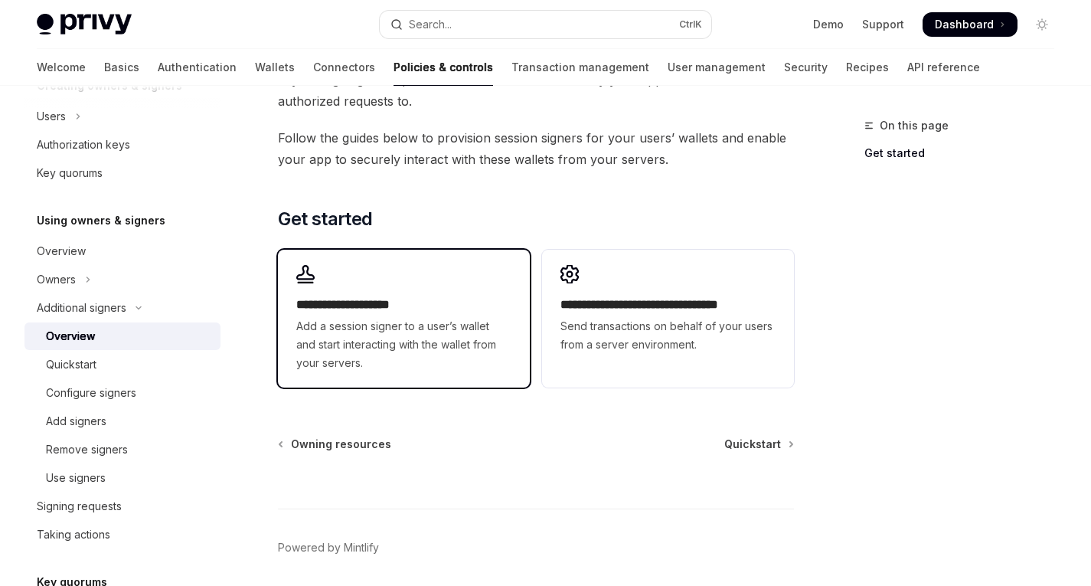
click at [455, 339] on span "Add a session signer to a user’s wallet and start interacting with the wallet f…" at bounding box center [403, 344] width 215 height 55
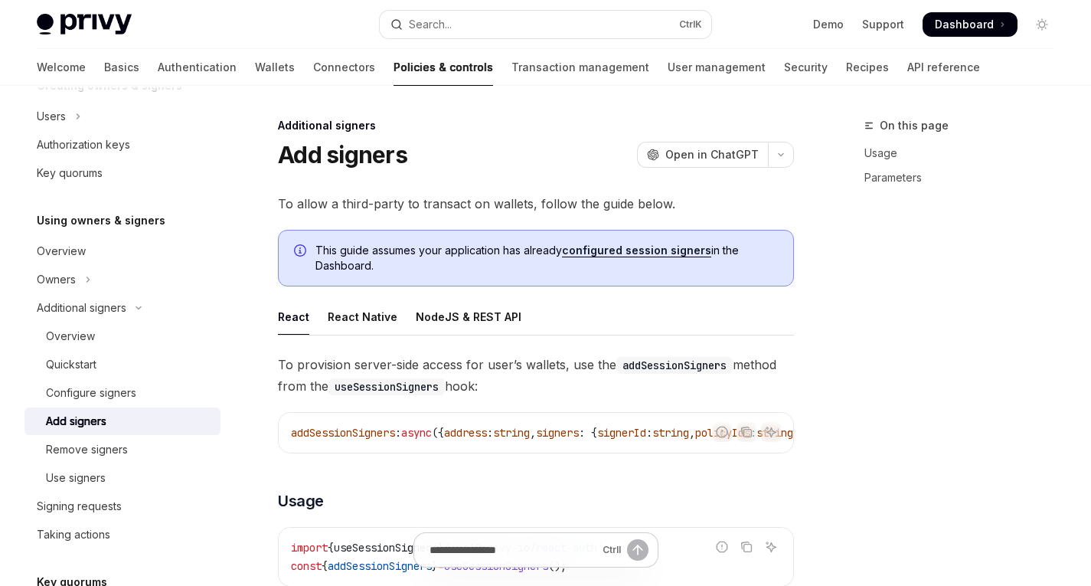
type textarea "*"
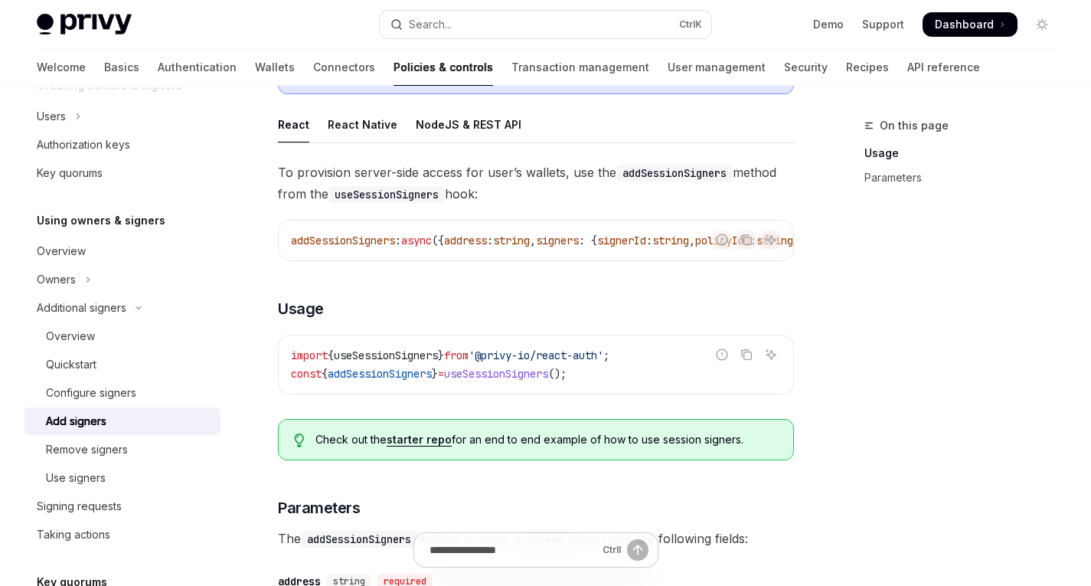
scroll to position [191, 0]
click at [670, 172] on code "addSessionSigners" at bounding box center [674, 173] width 116 height 17
copy span "addSessionSigners"
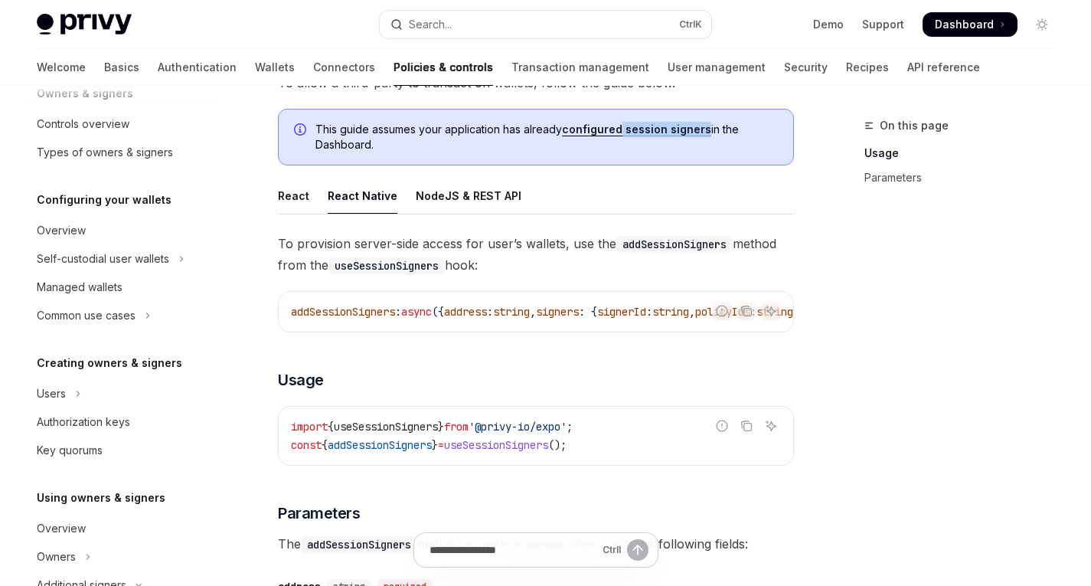
scroll to position [77, 0]
click at [77, 452] on div "Key quorums" at bounding box center [70, 451] width 66 height 18
type textarea "*"
